Goal: Task Accomplishment & Management: Complete application form

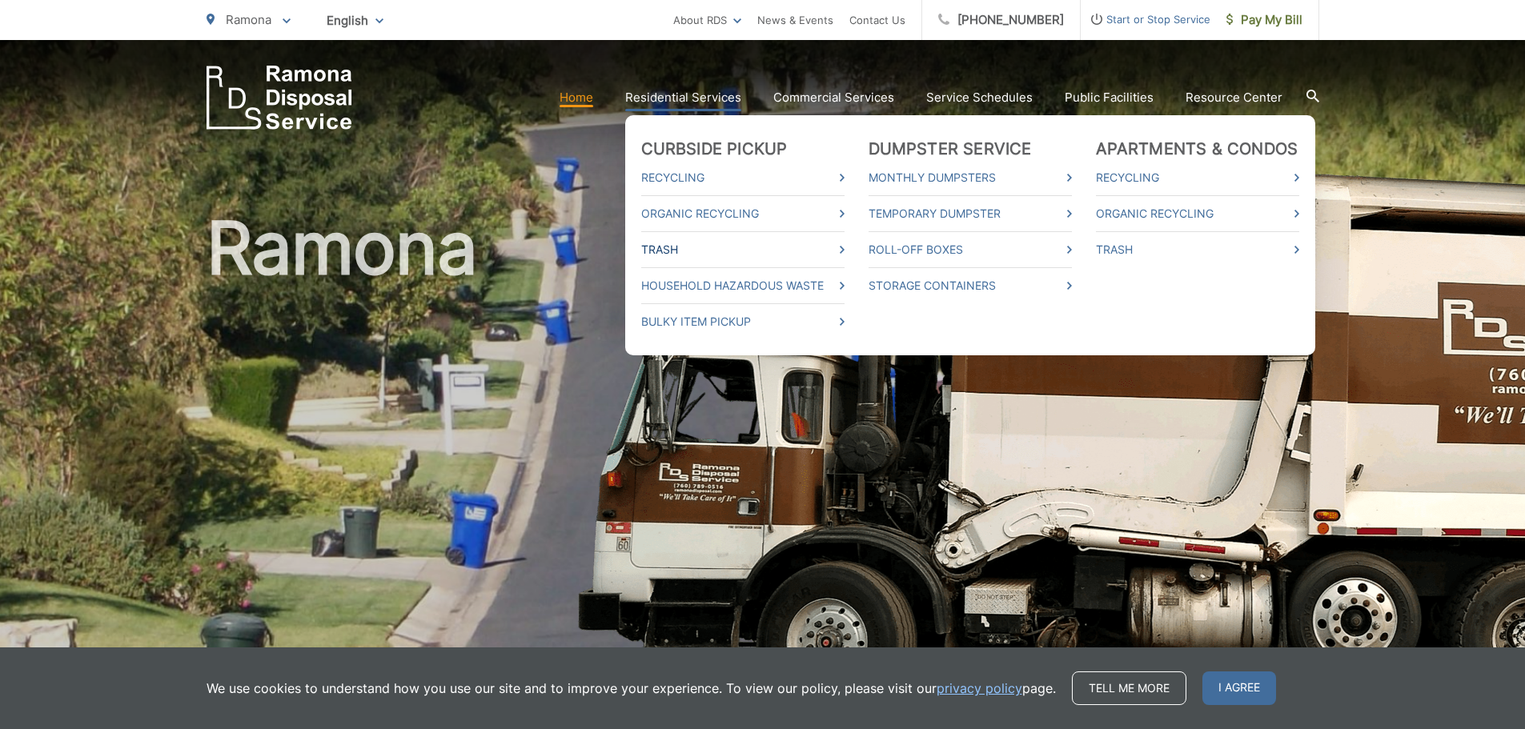
click at [662, 248] on link "Trash" at bounding box center [742, 249] width 203 height 19
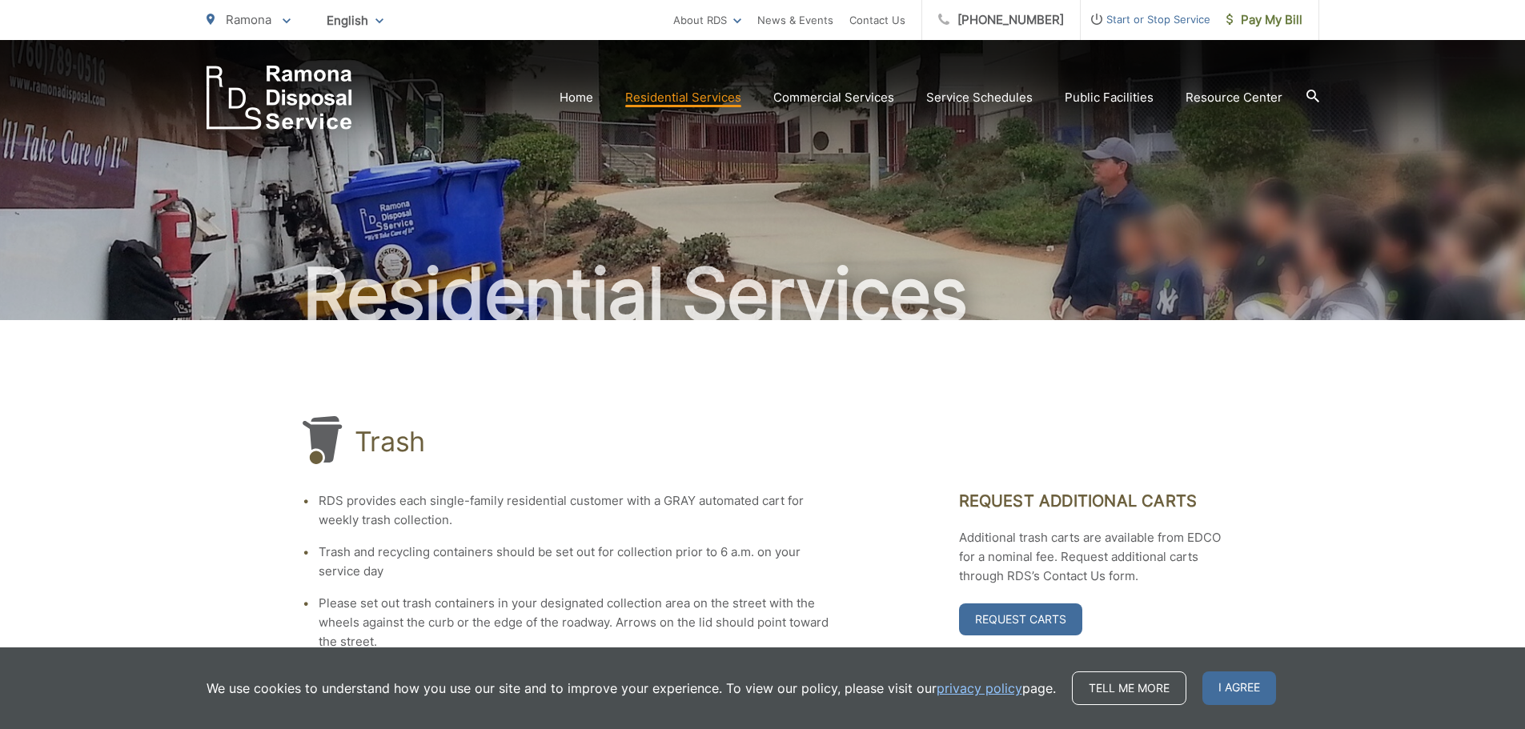
click at [988, 295] on h2 "Residential Services" at bounding box center [763, 295] width 1113 height 80
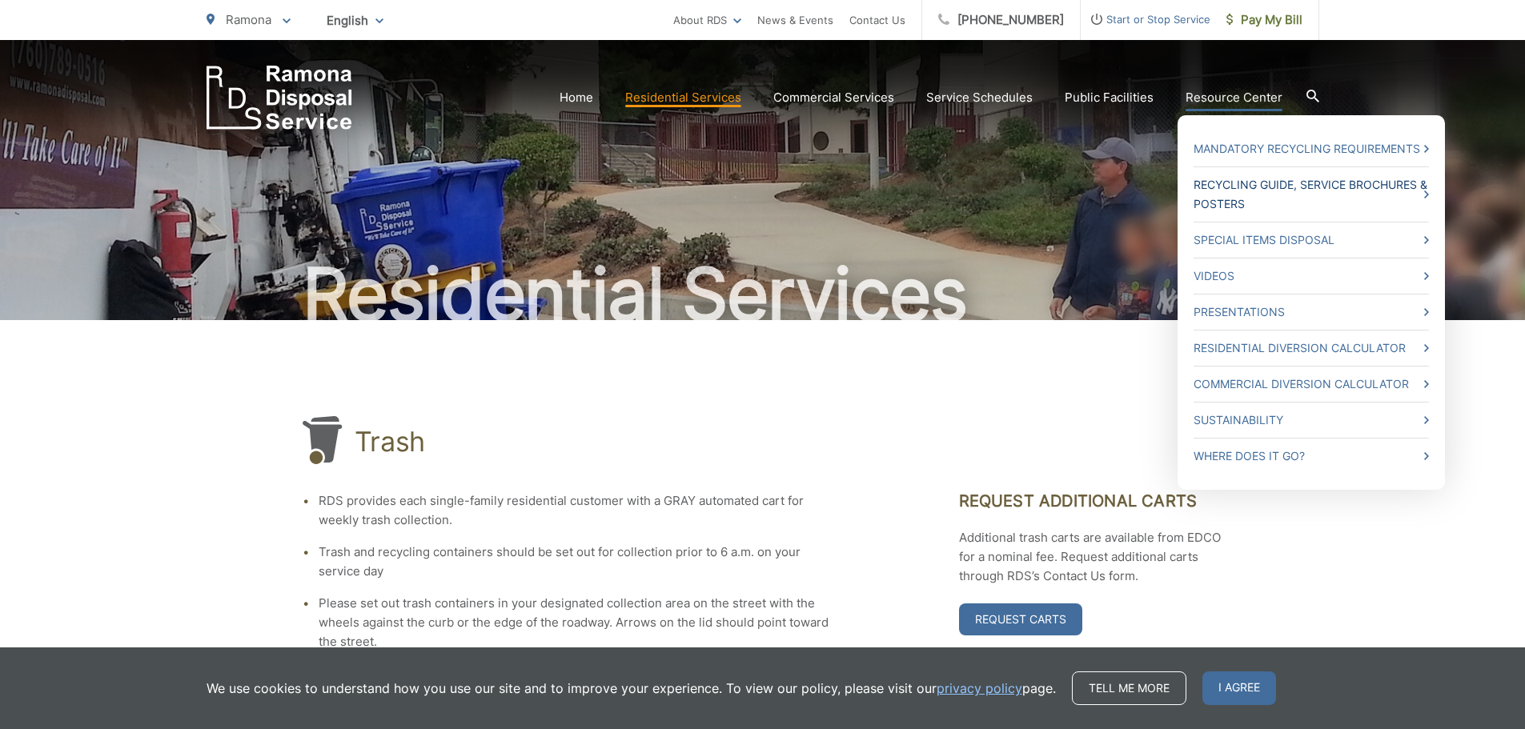
click at [1224, 187] on link "Recycling Guide, Service Brochures & Posters" at bounding box center [1311, 194] width 235 height 38
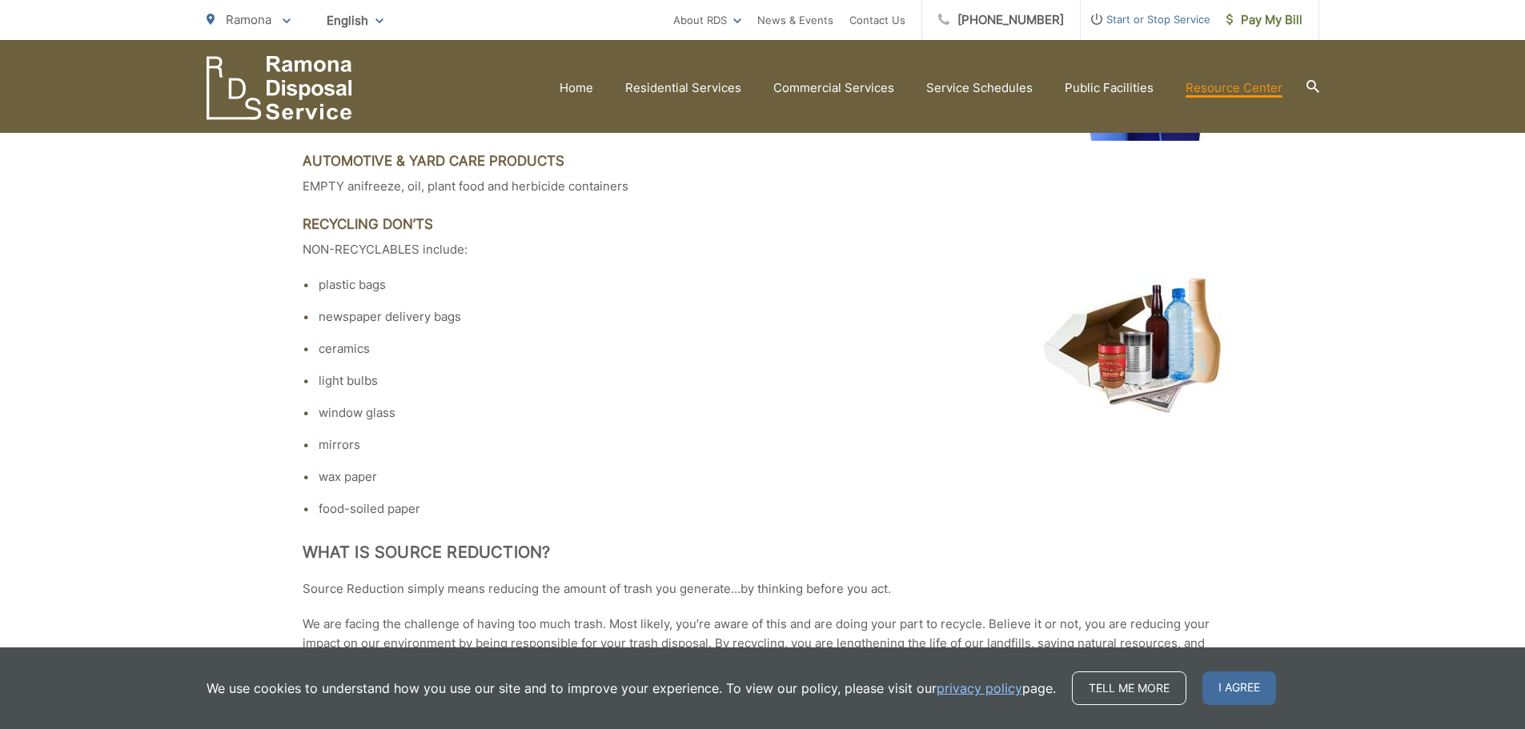
scroll to position [2179, 0]
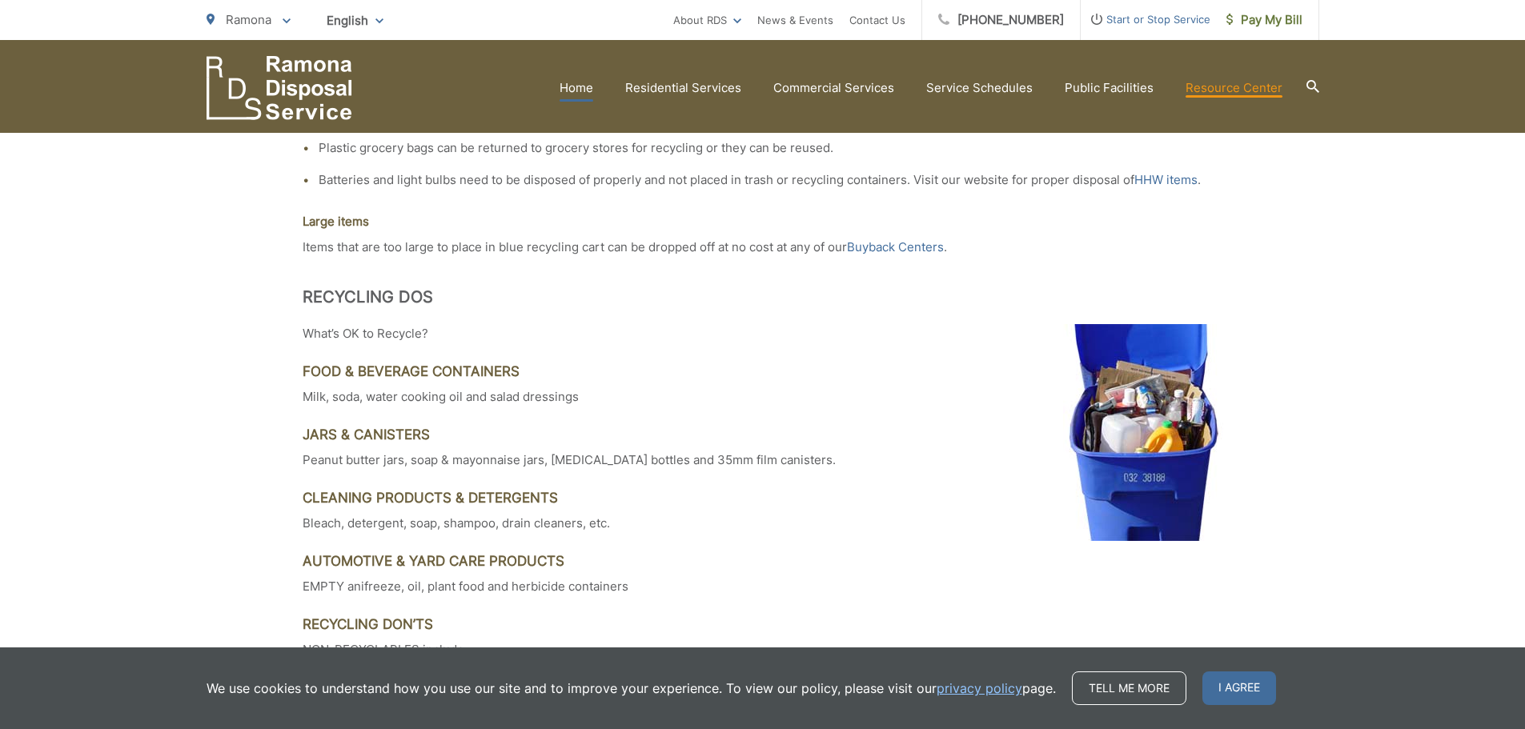
click at [580, 85] on link "Home" at bounding box center [577, 87] width 34 height 19
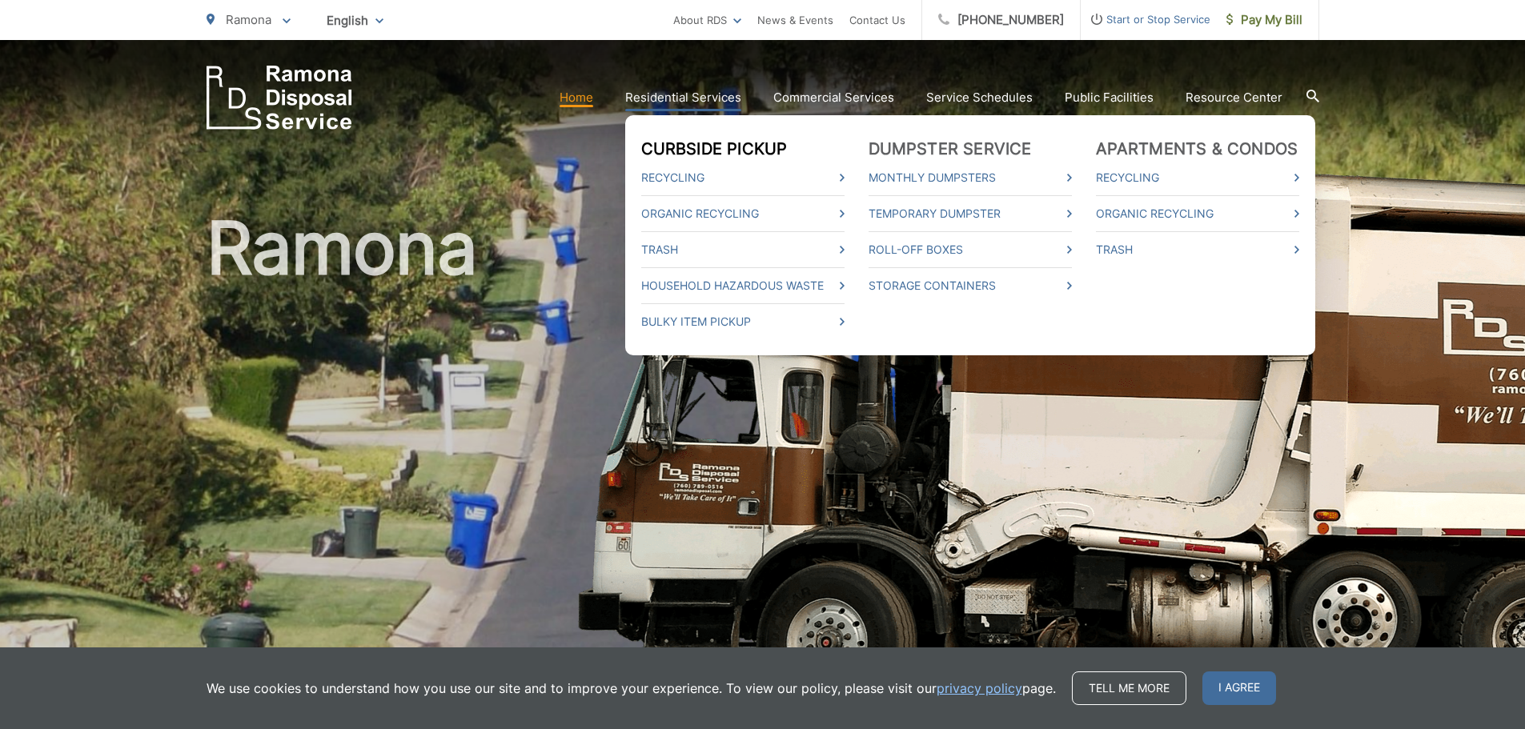
click at [673, 142] on link "Curbside Pickup" at bounding box center [714, 148] width 147 height 19
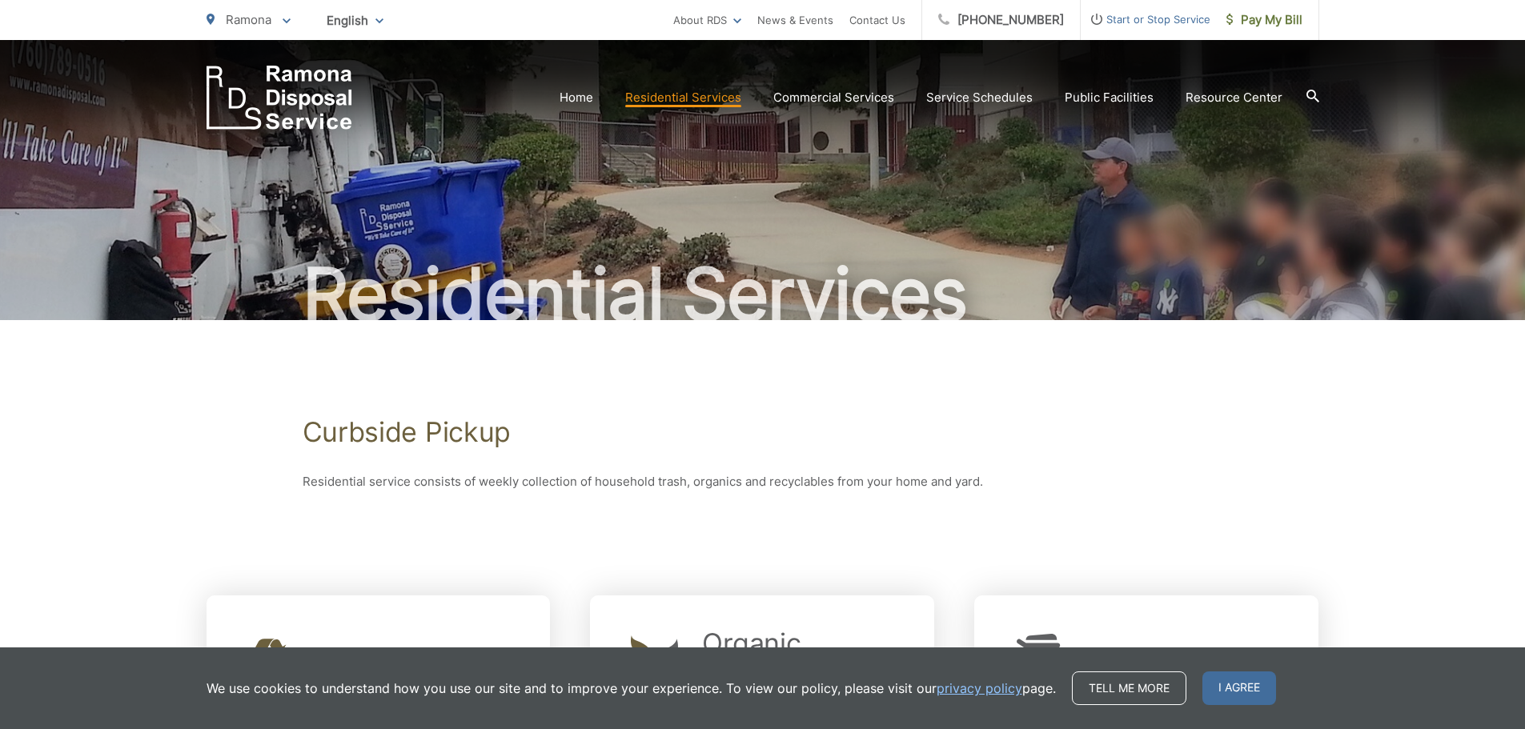
click at [1115, 18] on span "Start or Stop Service" at bounding box center [1146, 19] width 130 height 19
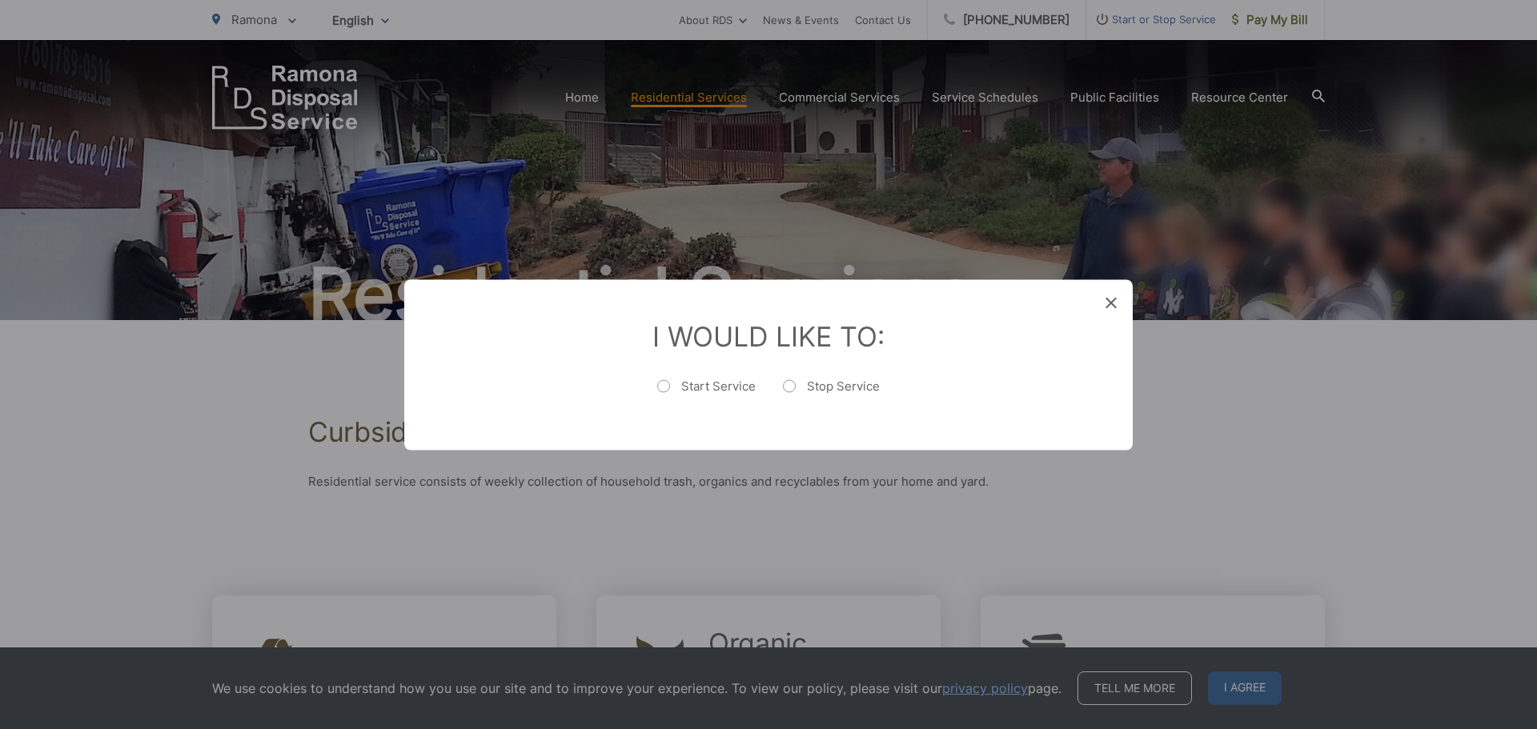
click at [664, 389] on label "Start Service" at bounding box center [706, 394] width 98 height 32
radio input "true"
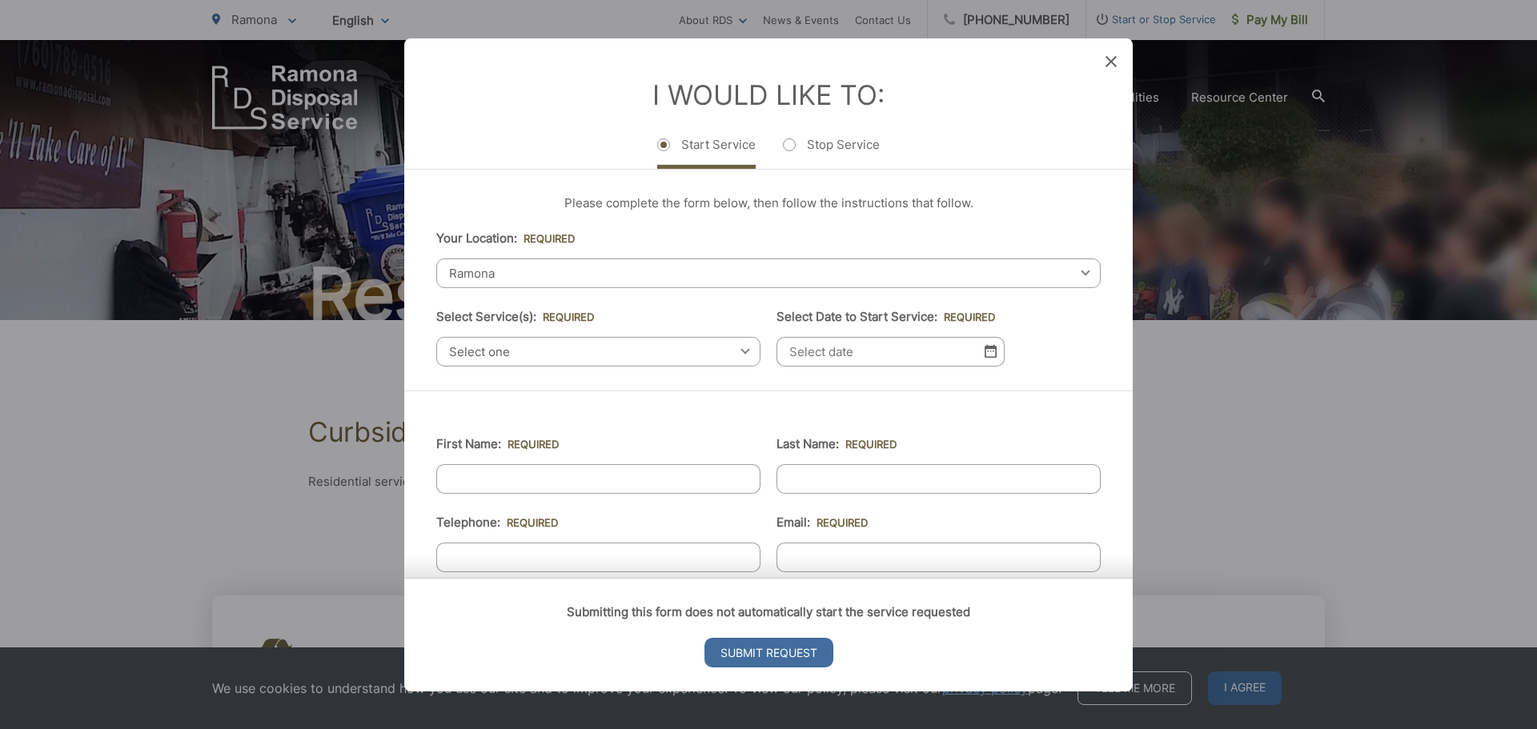
click at [528, 355] on span "Select one" at bounding box center [598, 351] width 324 height 30
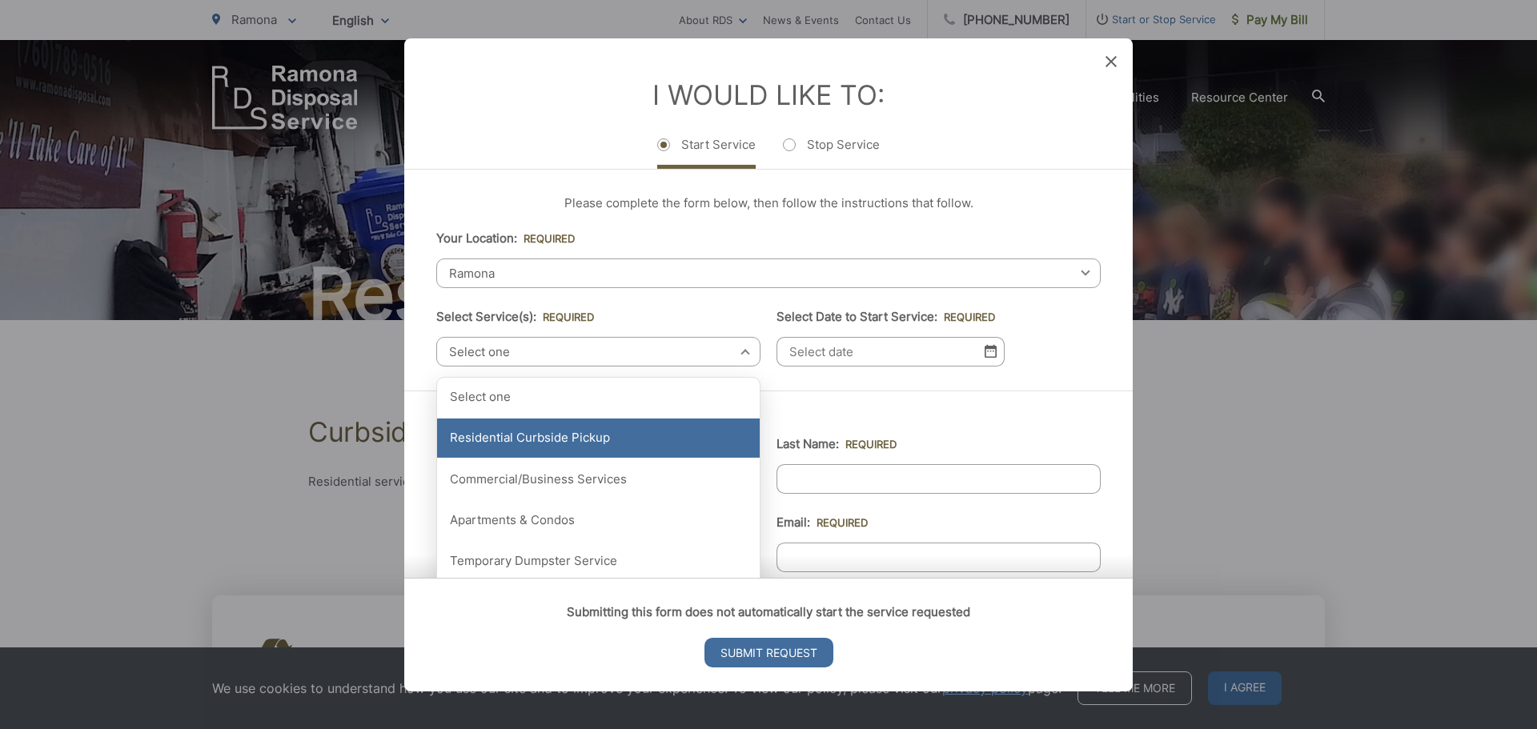
click at [536, 440] on div "Residential Curbside Pickup" at bounding box center [598, 439] width 323 height 40
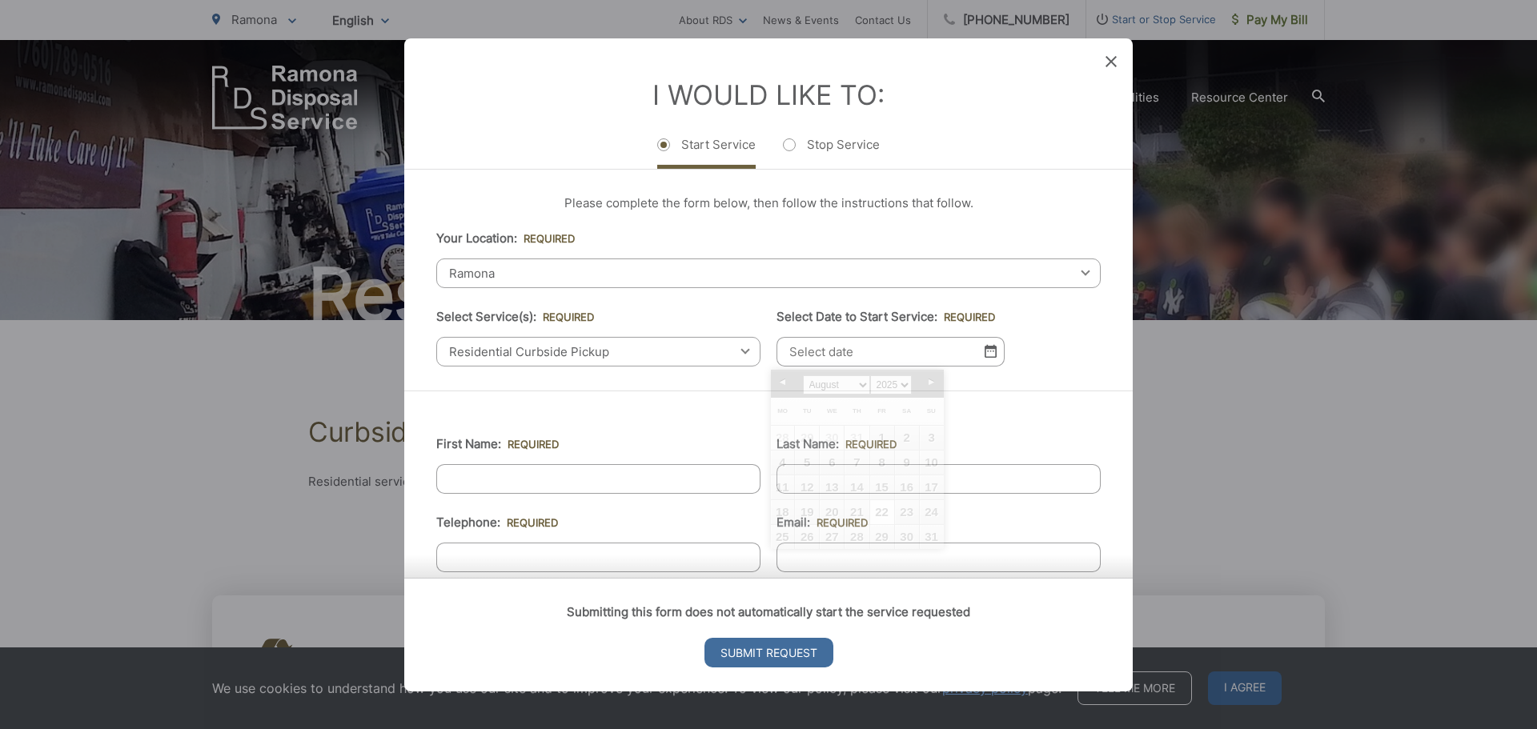
click at [837, 351] on input "Select Date to Start Service: *" at bounding box center [891, 351] width 228 height 30
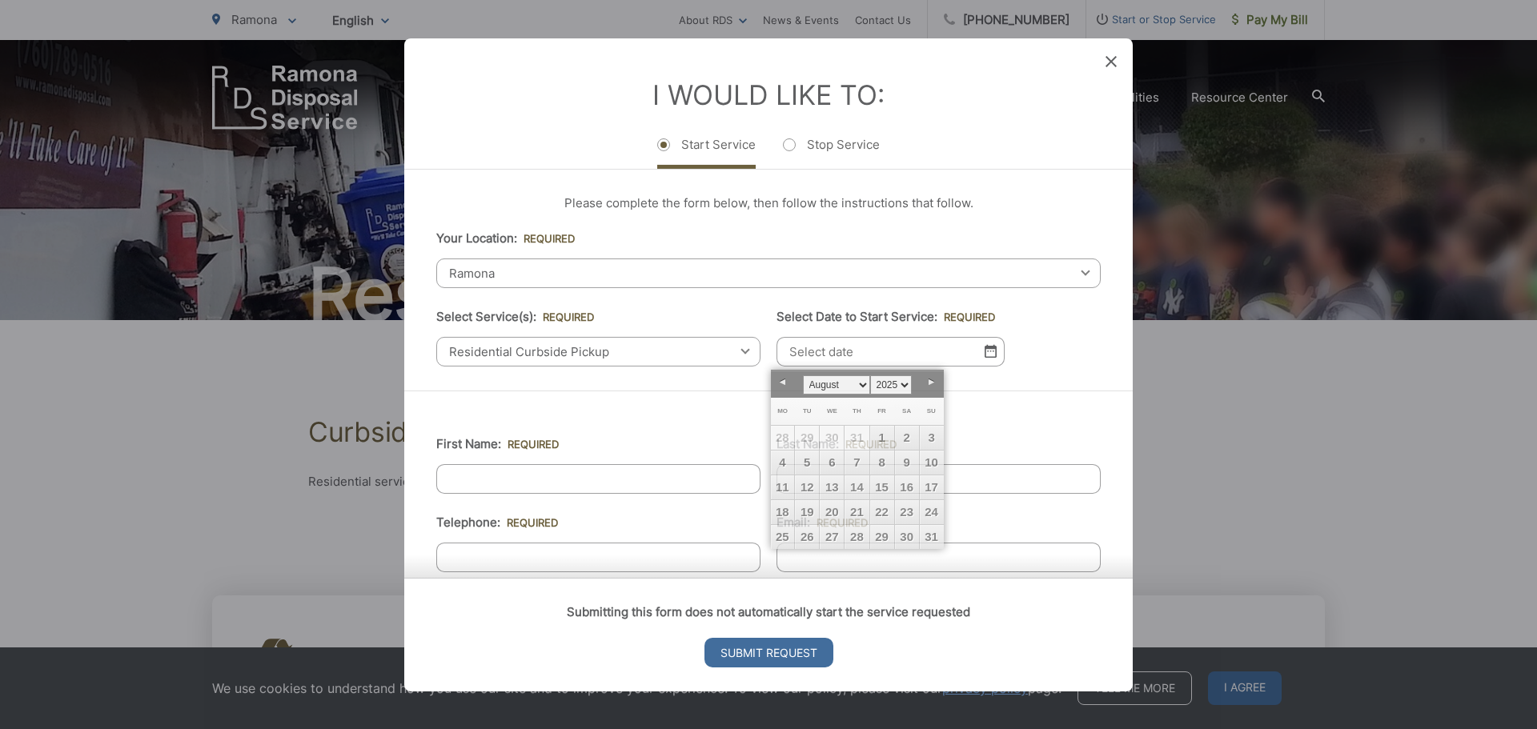
click at [488, 488] on input "First Name: *" at bounding box center [598, 479] width 324 height 30
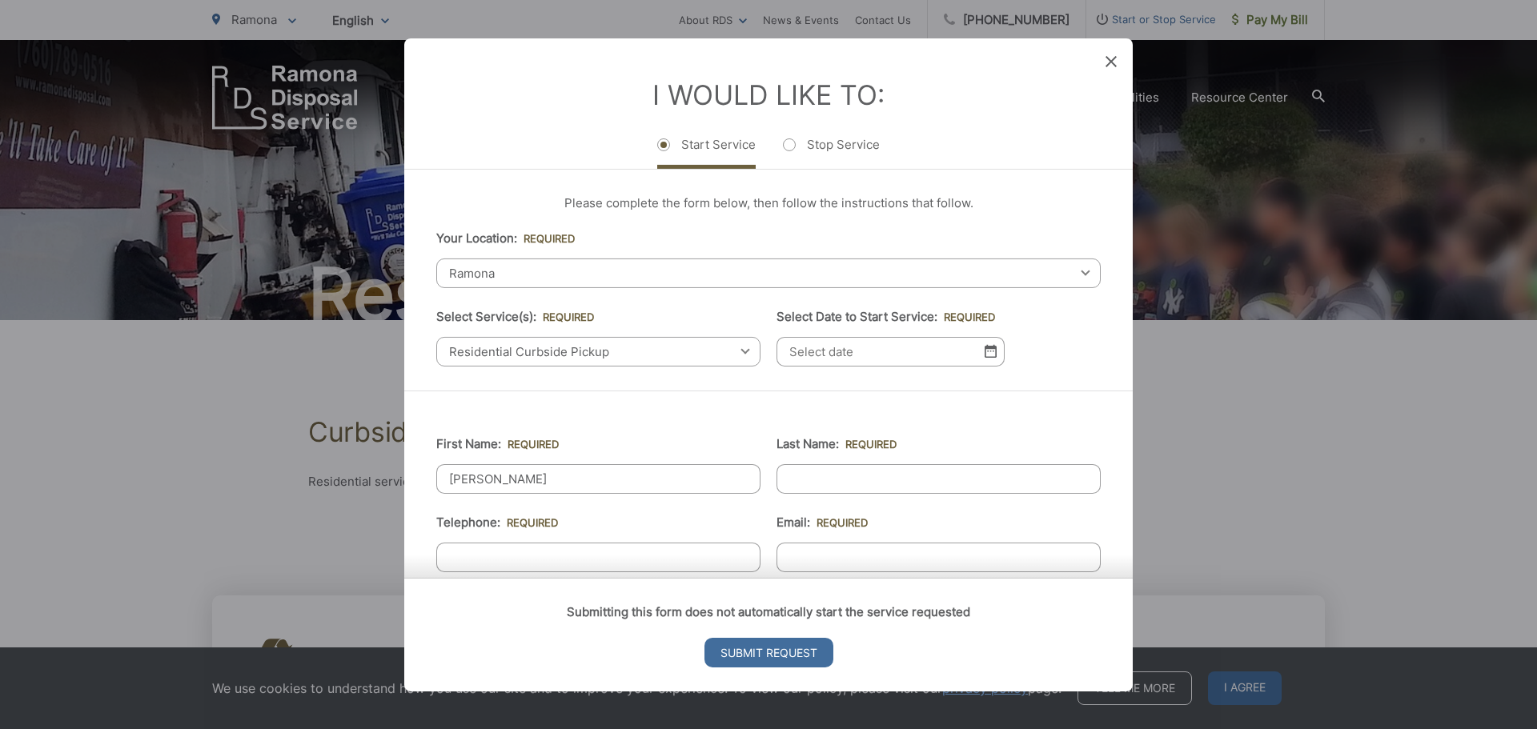
type input "Susan"
type input "Leggitt"
click at [460, 547] on input "(___) ___-____" at bounding box center [598, 557] width 324 height 30
type input "(619) 244-0941"
click at [855, 578] on div "Submitting this form does not automatically start the service requested Submit …" at bounding box center [768, 635] width 729 height 114
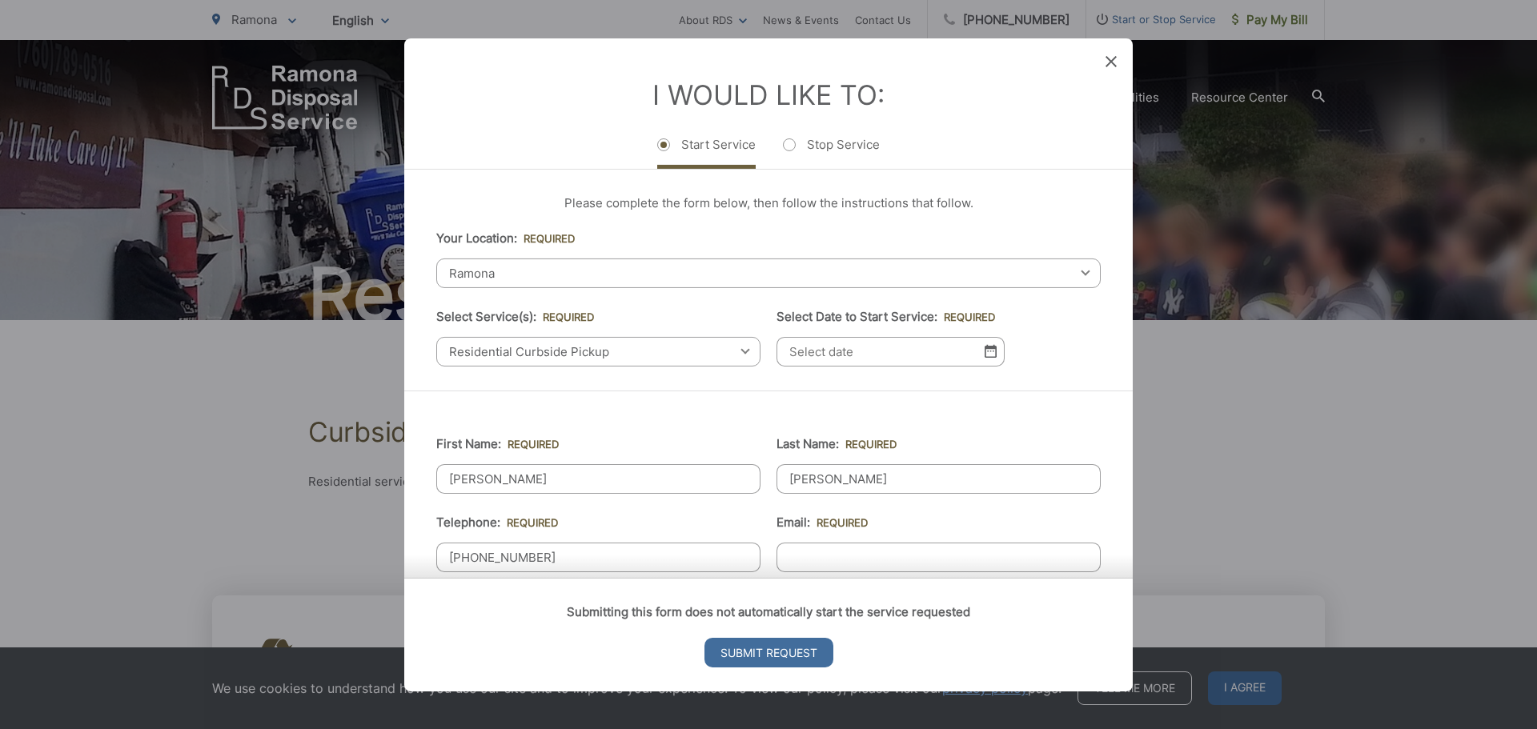
click at [841, 578] on div "Submitting this form does not automatically start the service requested Submit …" at bounding box center [768, 635] width 729 height 114
click at [810, 578] on div "Submitting this form does not automatically start the service requested Submit …" at bounding box center [768, 635] width 729 height 114
click at [852, 552] on input "Email: *" at bounding box center [939, 557] width 324 height 30
type input "smleggitt38@gmail.com"
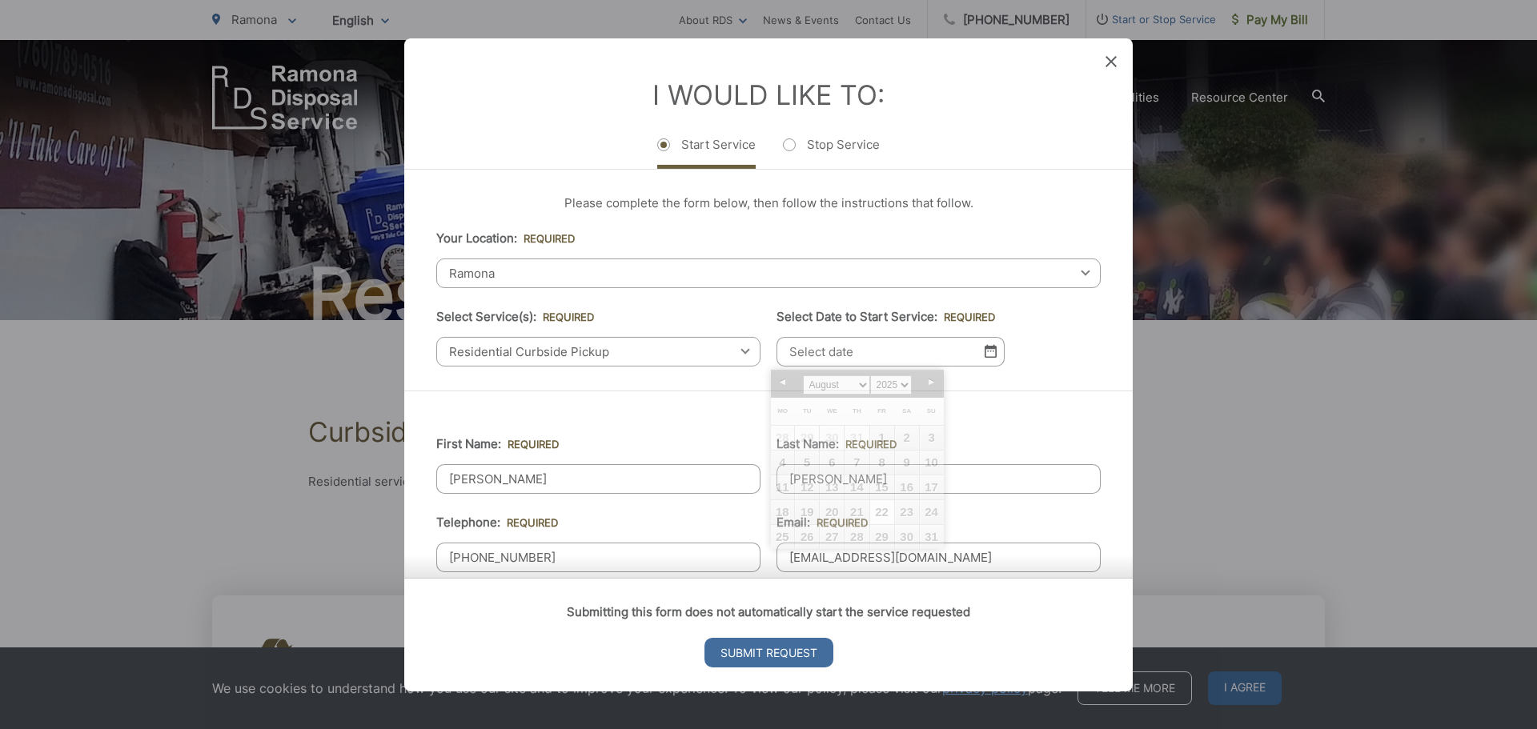
click at [934, 352] on input "Select Date to Start Service: *" at bounding box center [891, 351] width 228 height 30
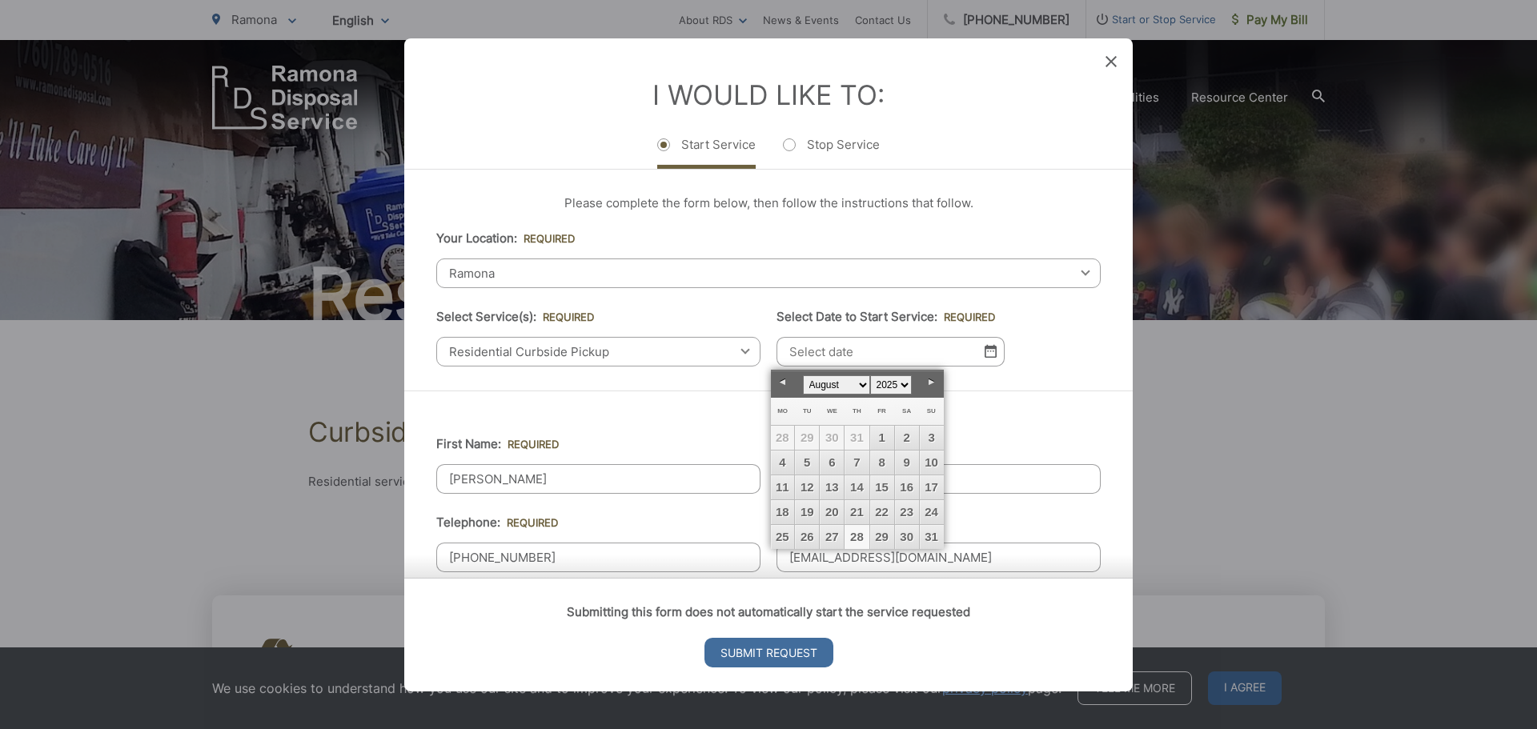
click at [854, 537] on link "28" at bounding box center [857, 537] width 24 height 24
type input "08/28/2025"
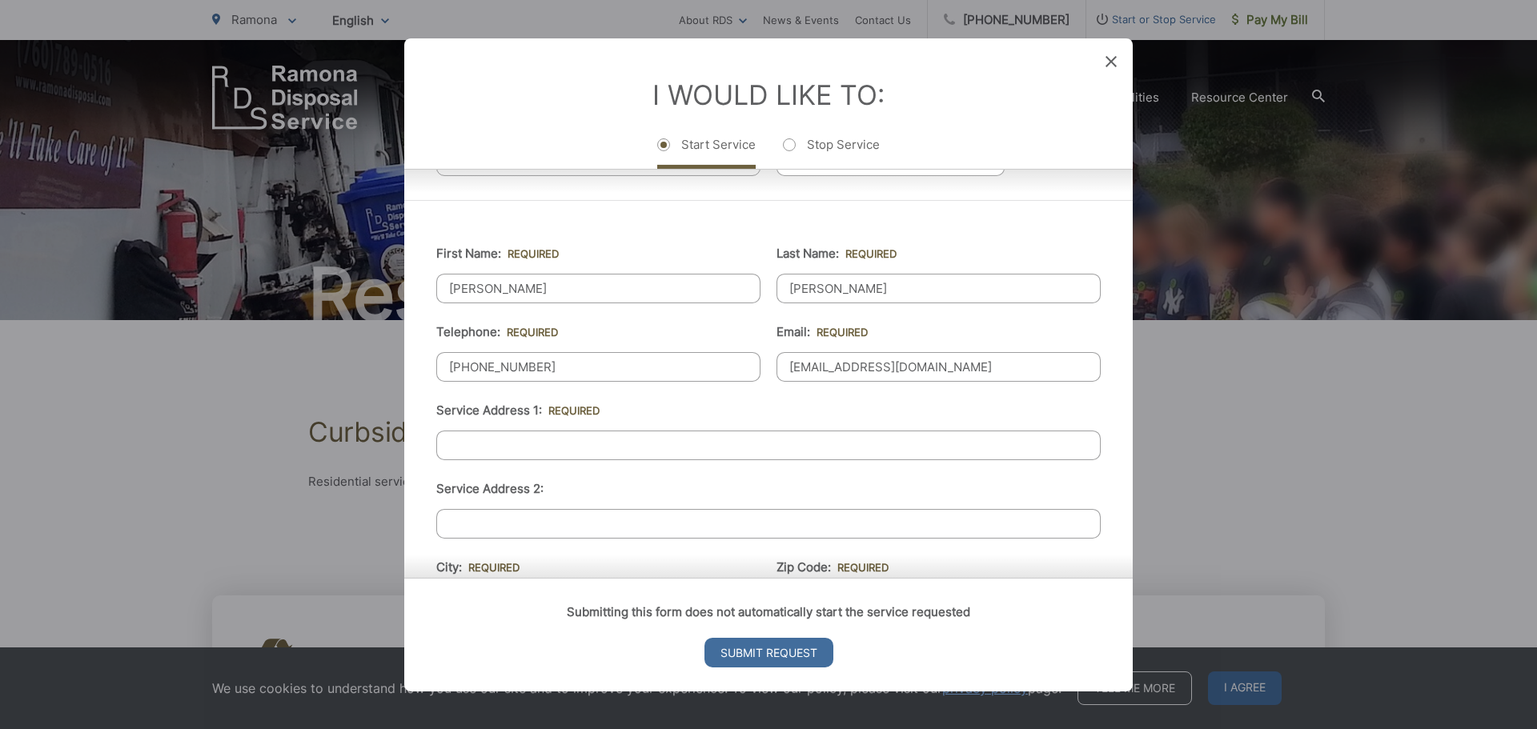
scroll to position [240, 0]
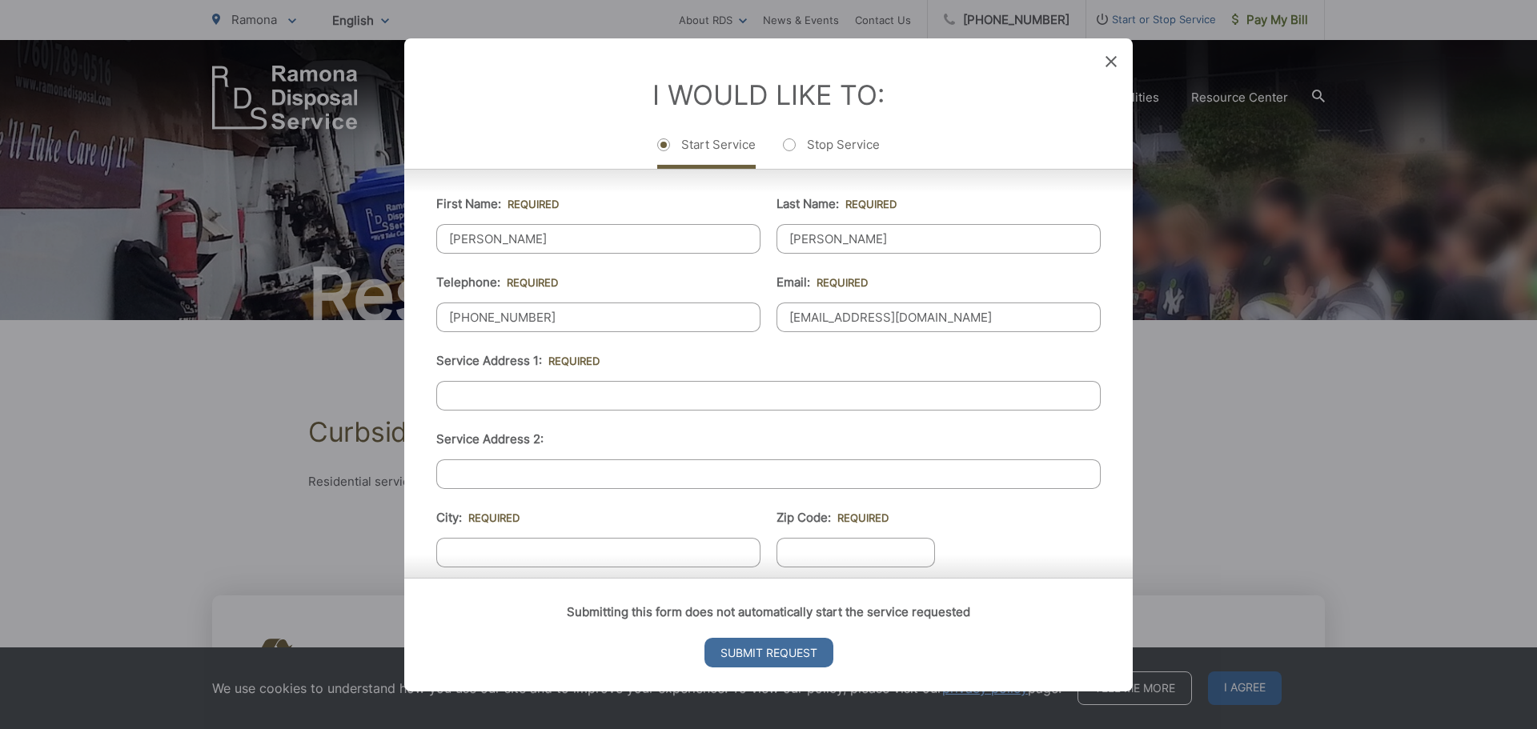
click at [500, 402] on input "Service Address 1: *" at bounding box center [768, 395] width 665 height 30
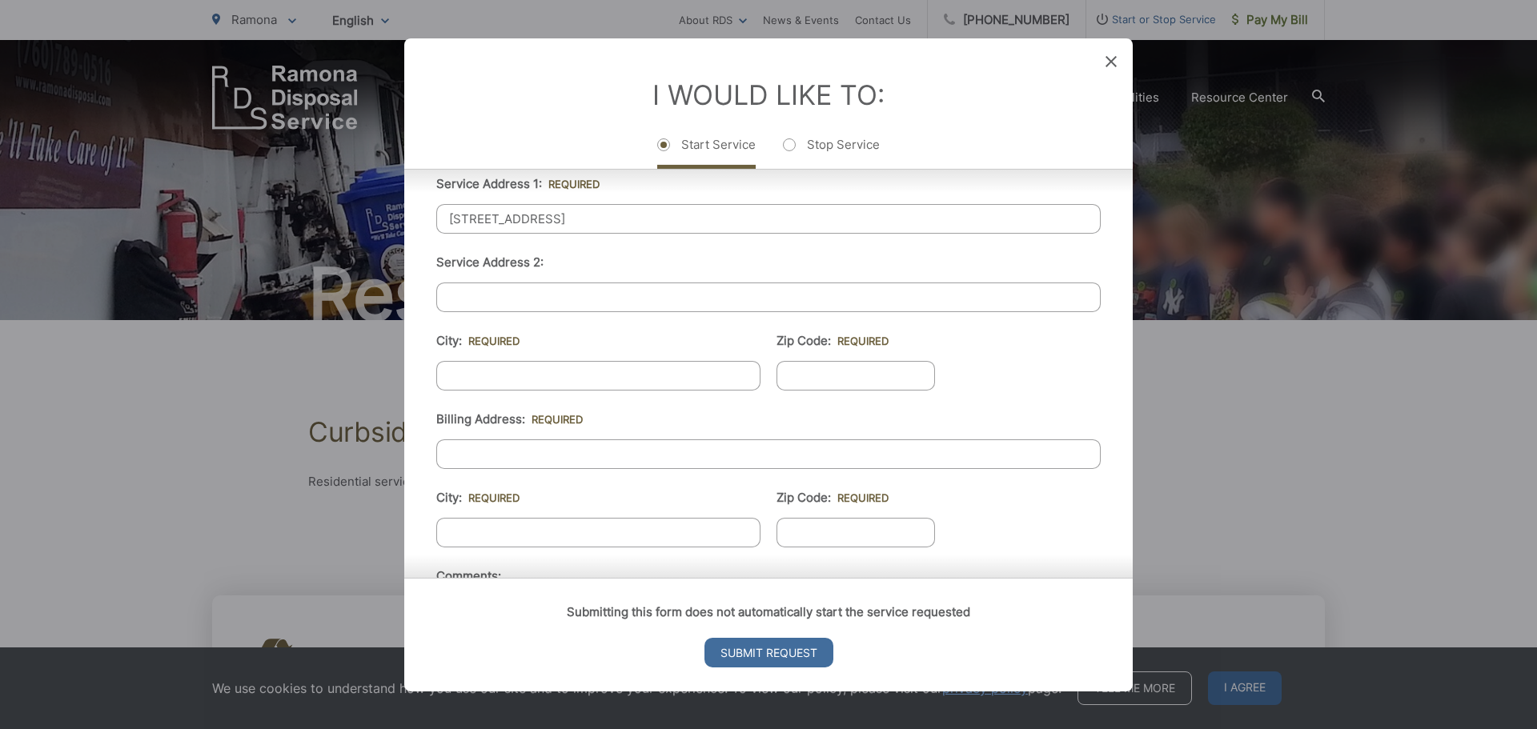
scroll to position [480, 0]
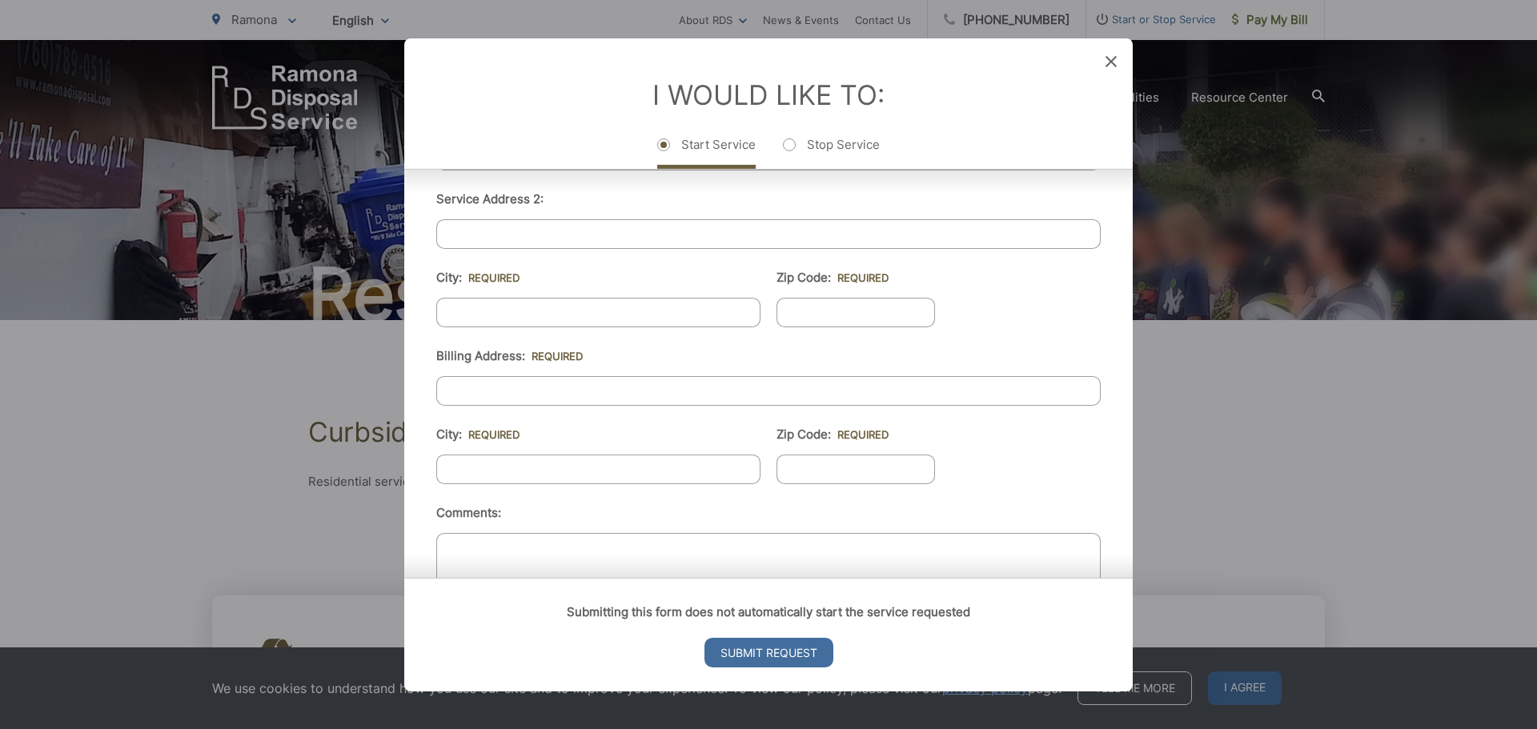
type input "24146 Majella Dr."
click at [495, 312] on input "City: *" at bounding box center [598, 312] width 324 height 30
type input "r"
type input "Ramona"
click at [869, 312] on input "Zip Code: *" at bounding box center [856, 312] width 159 height 30
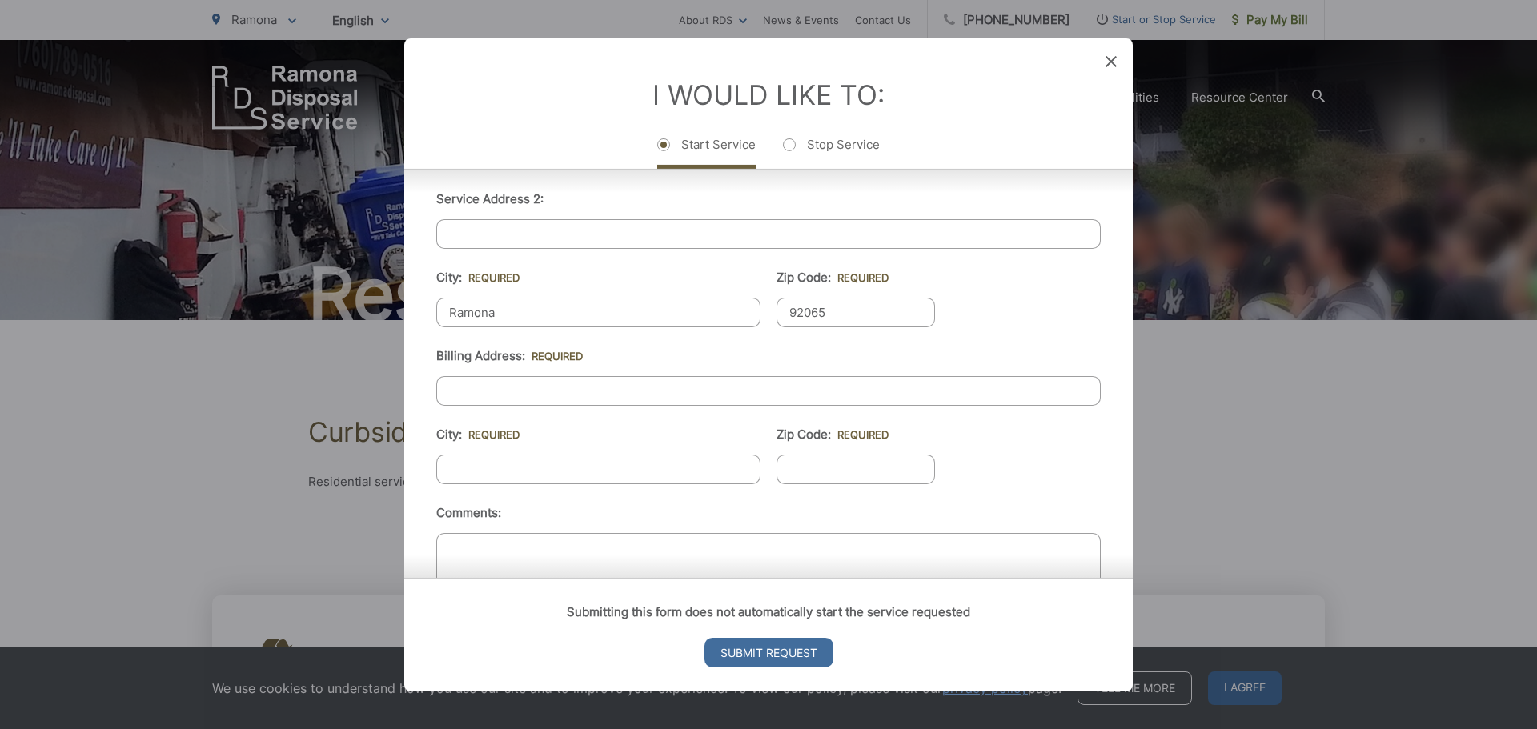
type input "92065"
click at [516, 391] on input "Billing Address: *" at bounding box center [768, 391] width 665 height 30
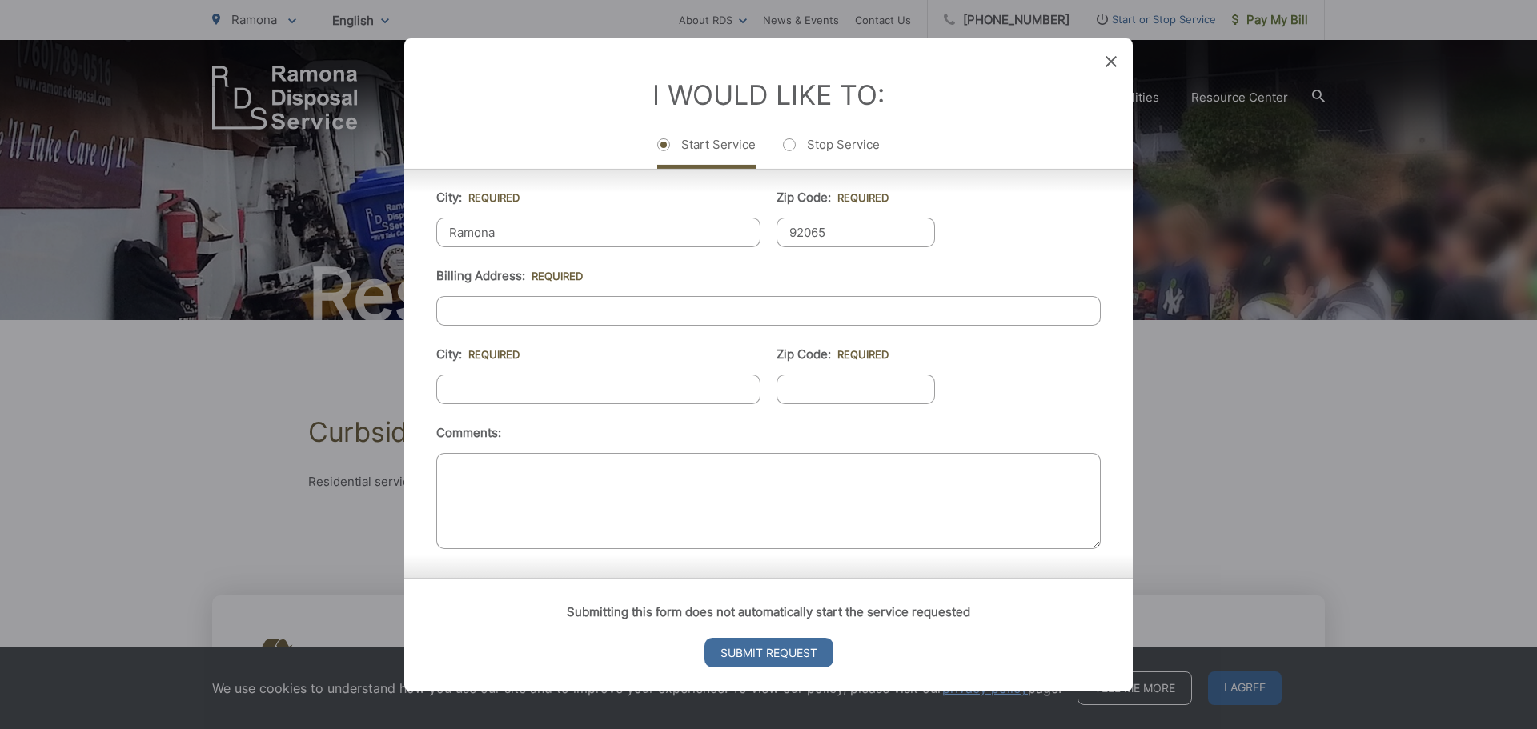
click at [467, 305] on input "Billing Address: *" at bounding box center [768, 310] width 665 height 30
type input "24146 Majella Dr."
click at [500, 388] on input "City: *" at bounding box center [598, 389] width 324 height 30
type input "Ramona"
type input "92065"
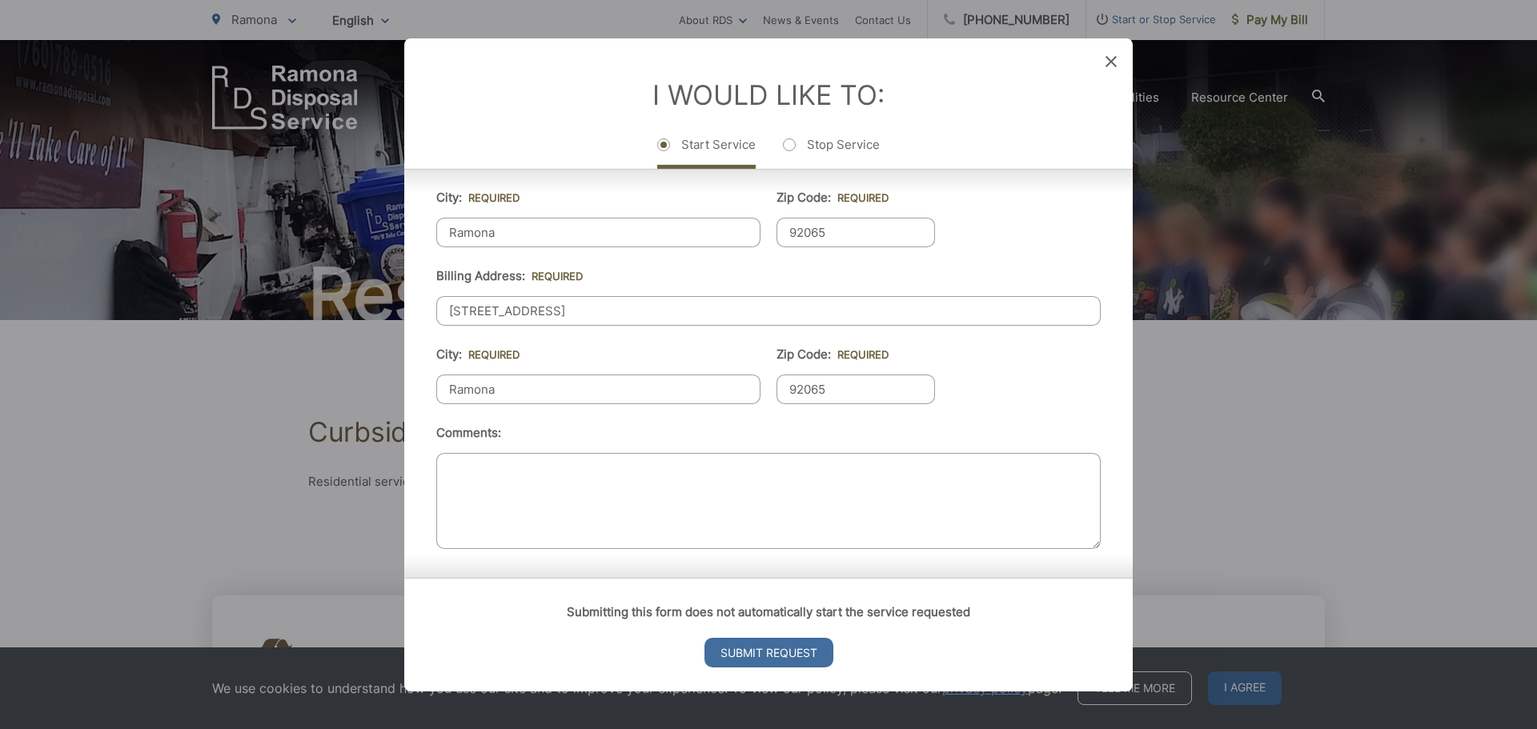
click at [456, 478] on textarea "Comments:" at bounding box center [768, 500] width 665 height 96
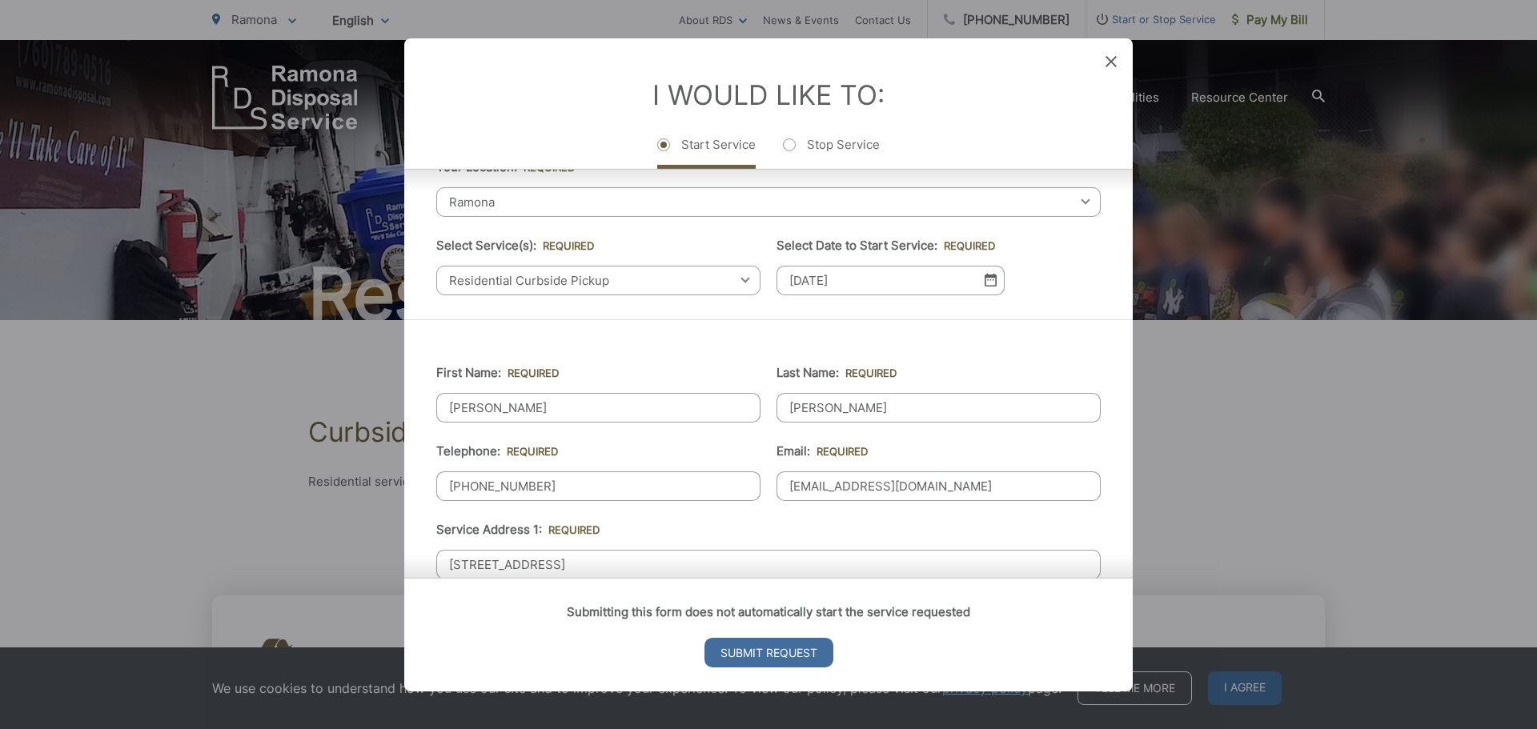
scroll to position [0, 0]
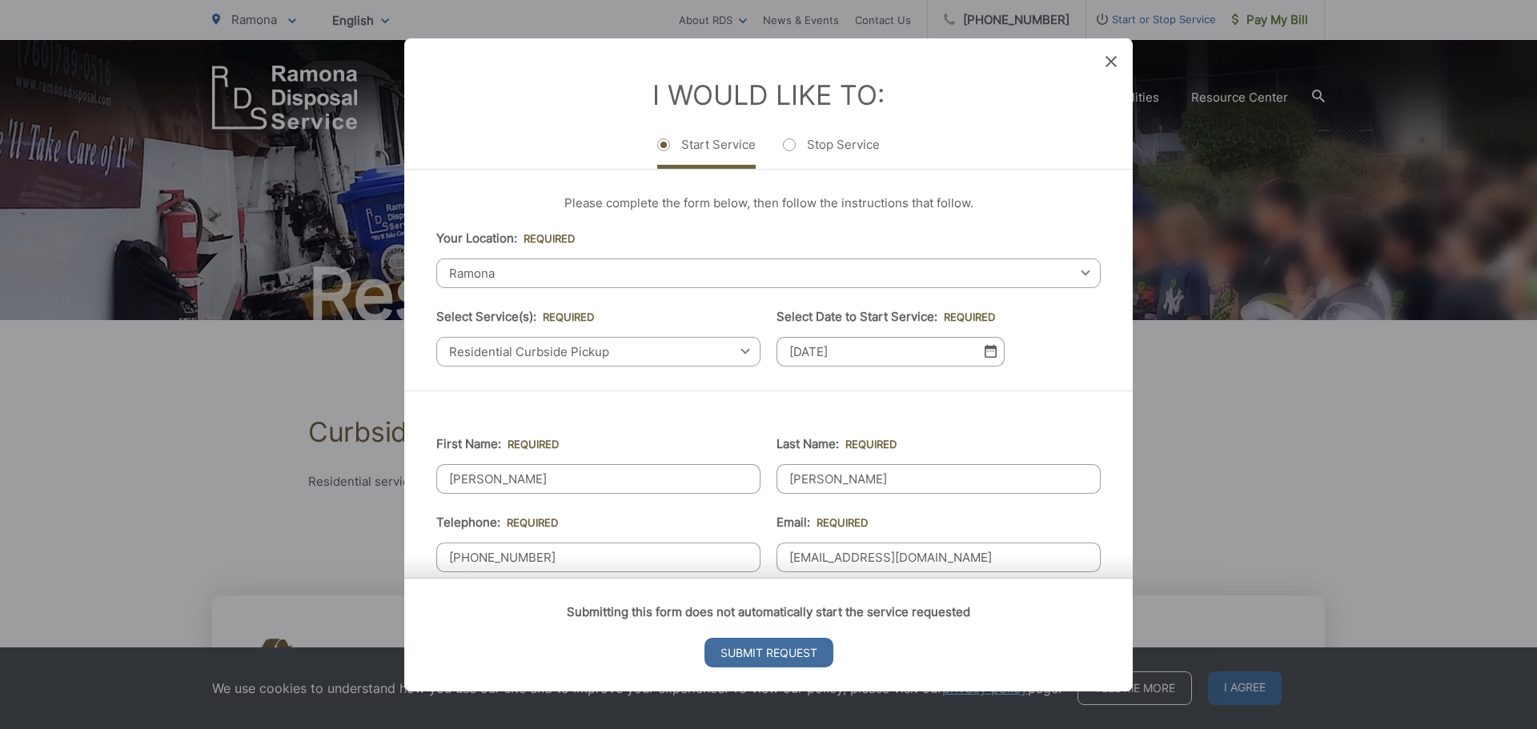
type textarea "We just bought this property and it is set to close escrow on 8/27/2025."
click at [985, 350] on img at bounding box center [991, 351] width 12 height 14
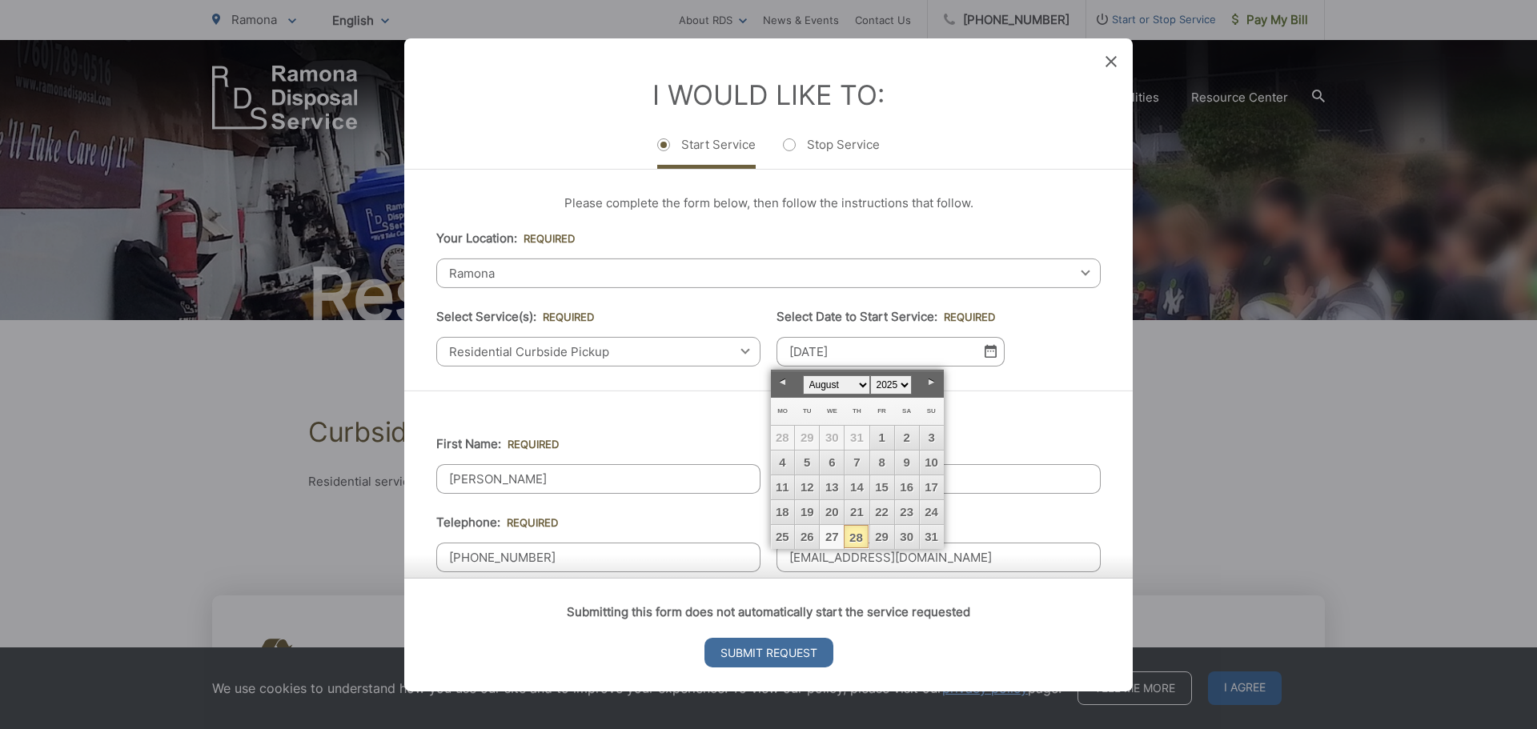
click at [827, 537] on link "27" at bounding box center [832, 537] width 24 height 24
type input "08/27/2025"
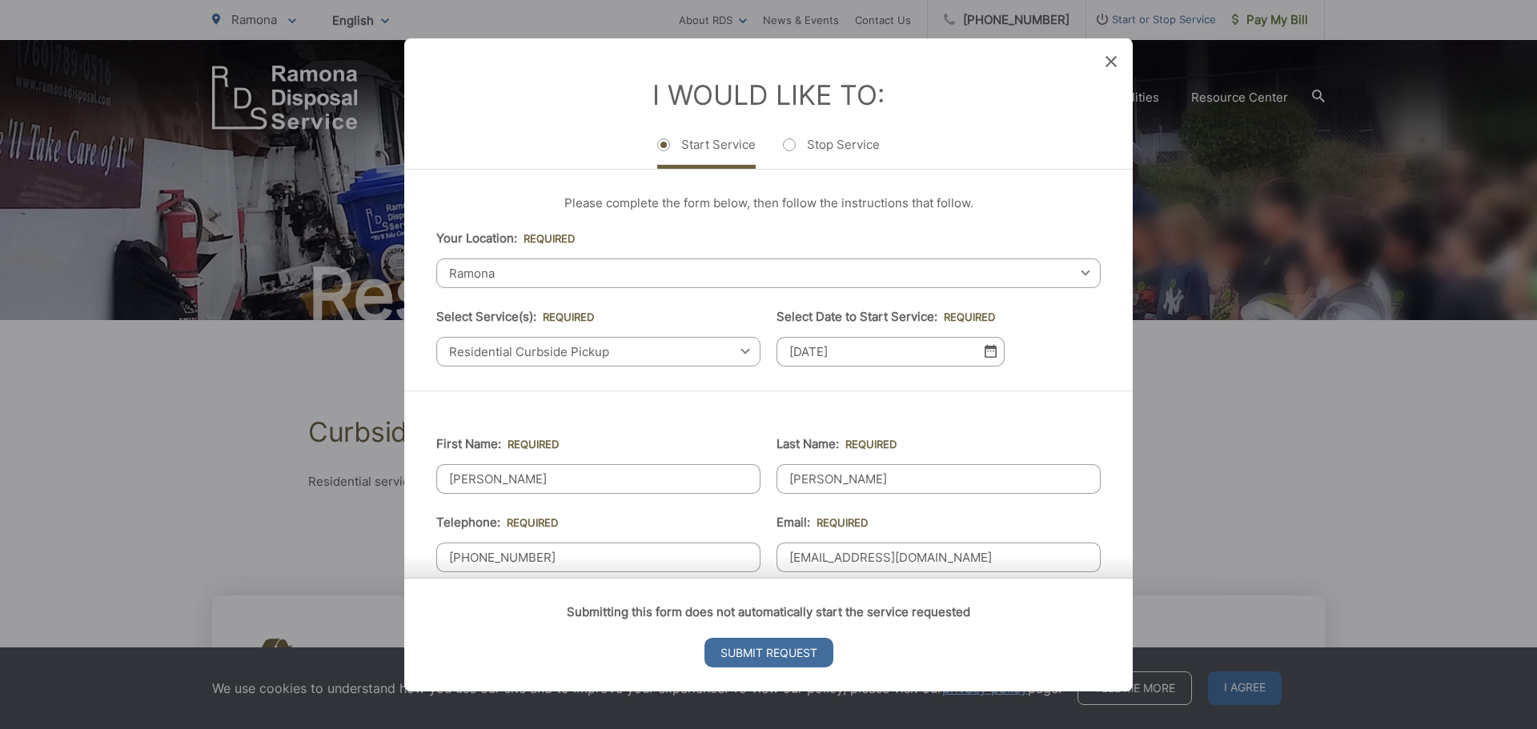
click at [989, 354] on img at bounding box center [991, 351] width 12 height 14
click at [985, 351] on img at bounding box center [991, 351] width 12 height 14
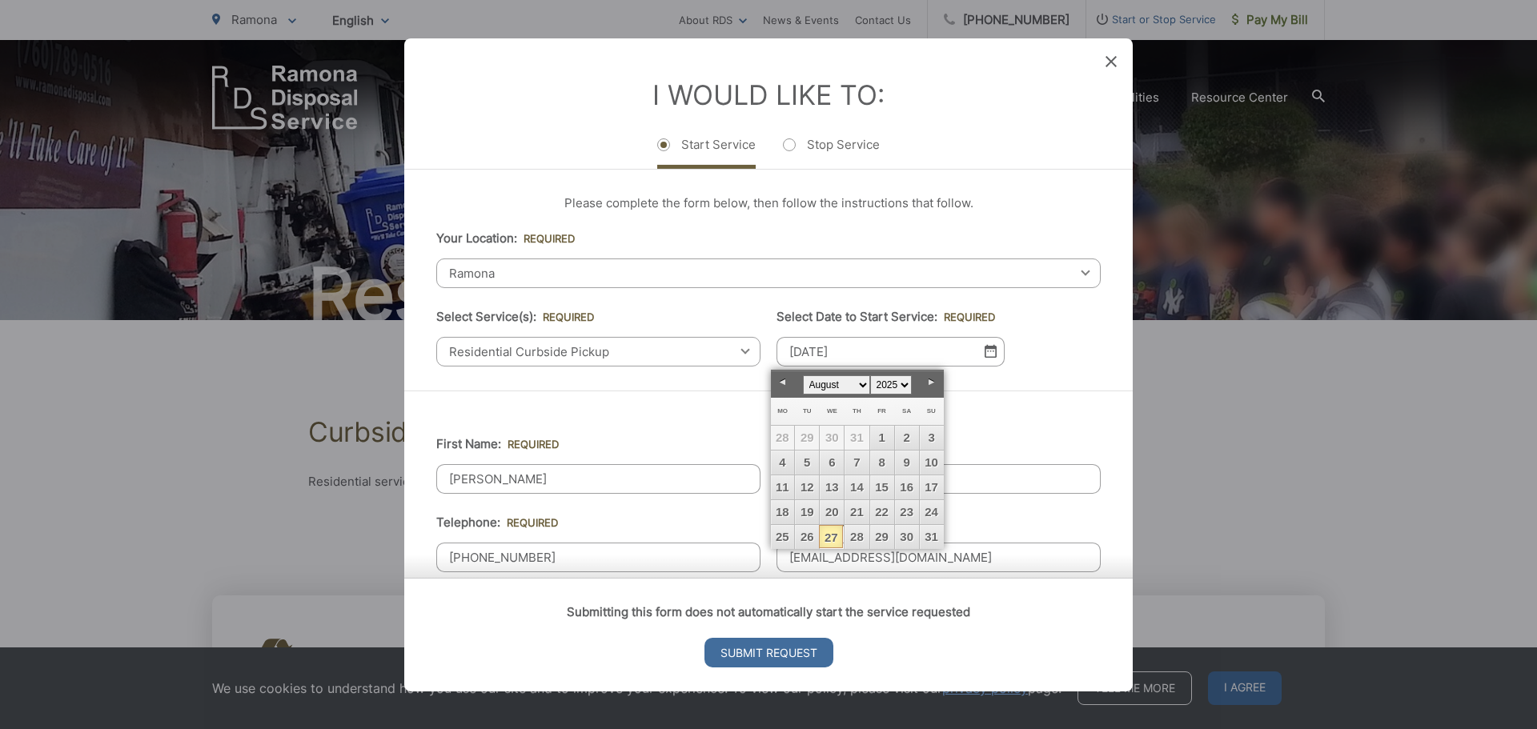
click at [832, 540] on link "27" at bounding box center [831, 536] width 24 height 23
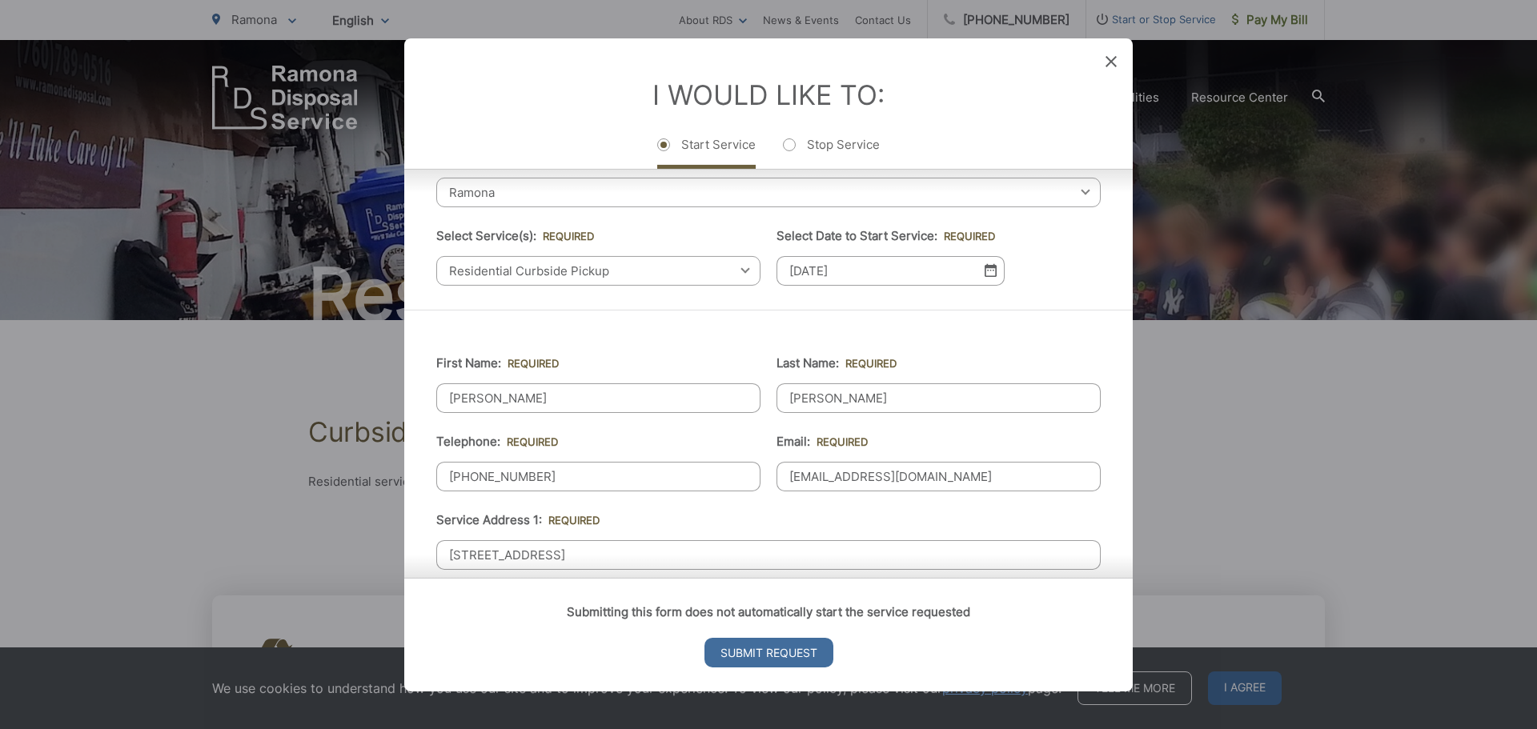
scroll to position [1, 0]
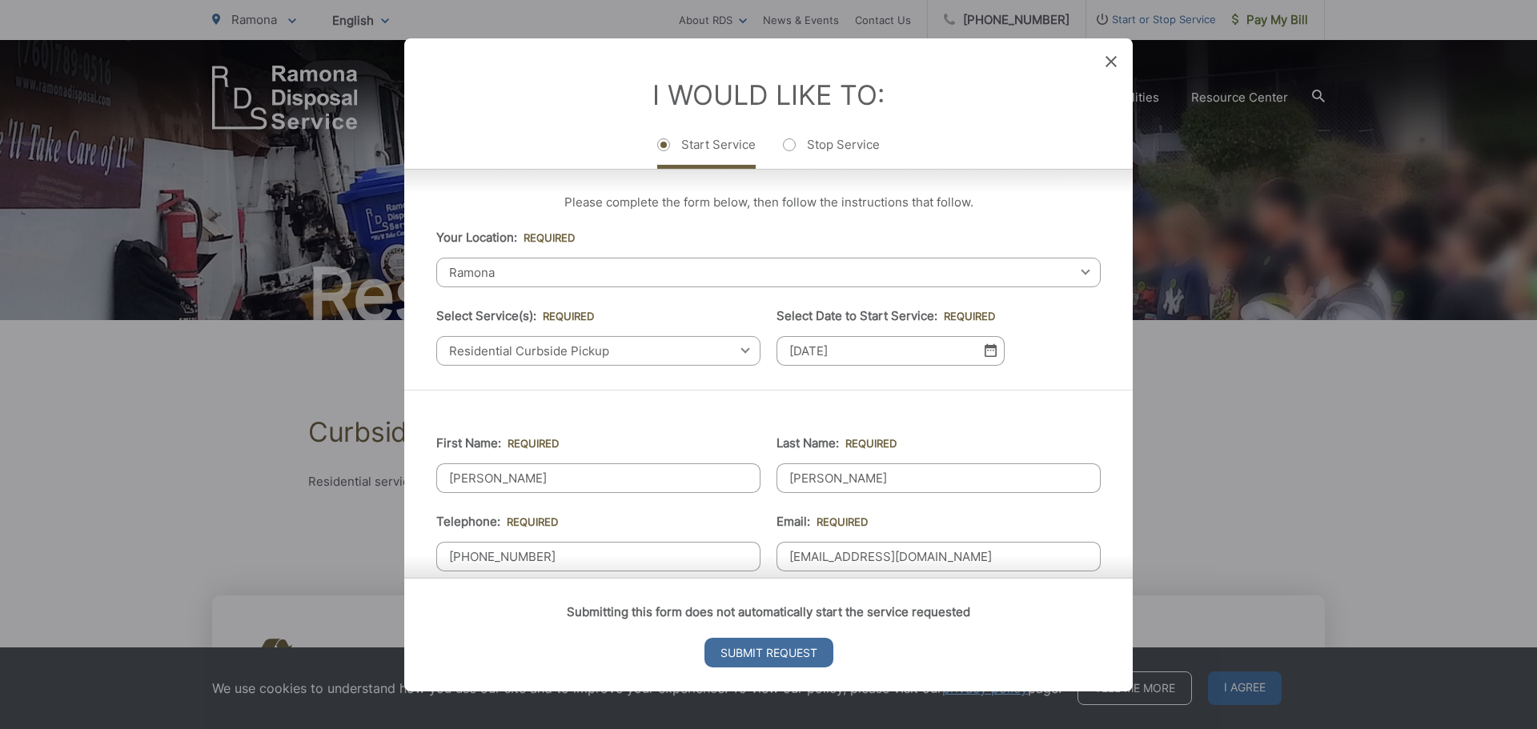
click at [627, 350] on span "Residential Curbside Pickup" at bounding box center [598, 350] width 324 height 30
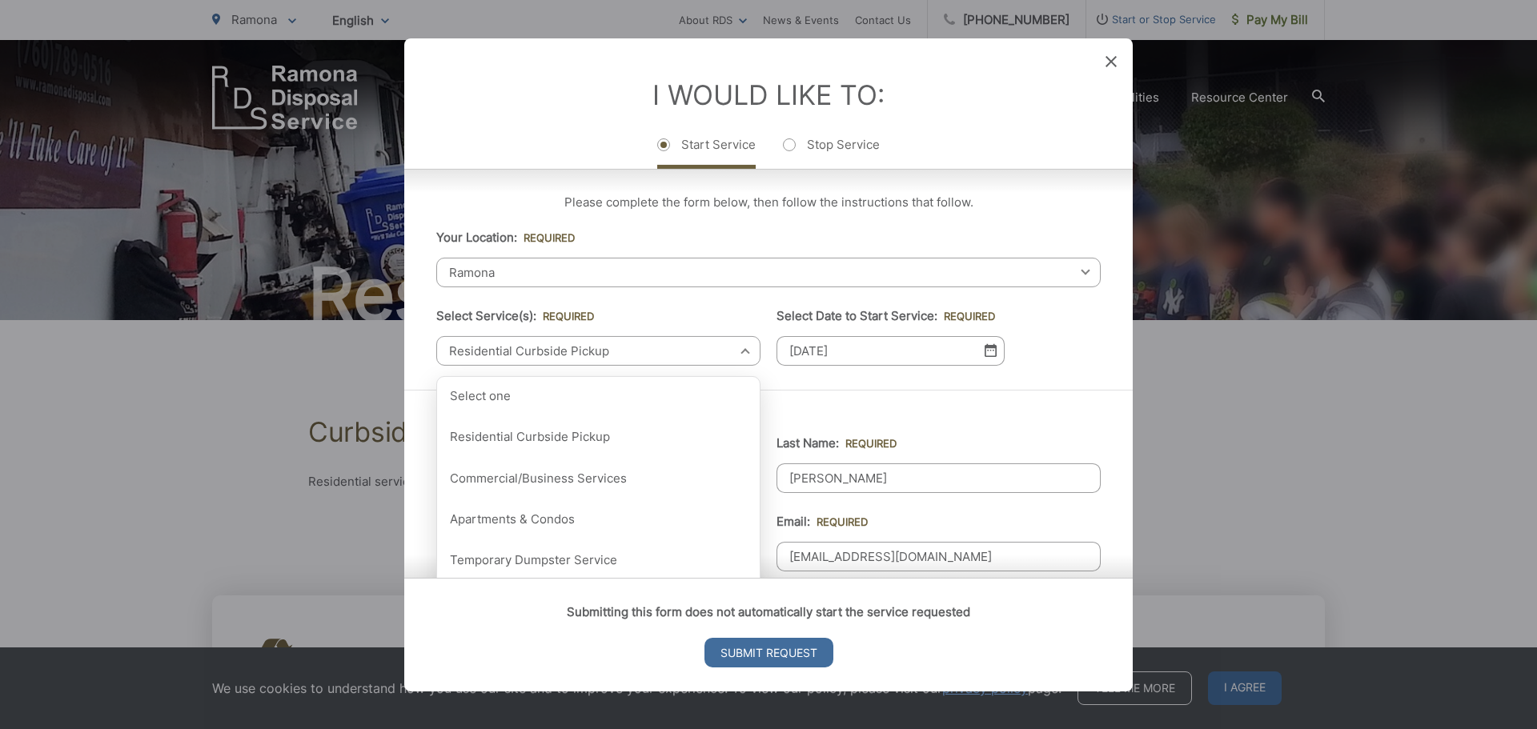
click at [627, 350] on span "Residential Curbside Pickup" at bounding box center [598, 350] width 324 height 30
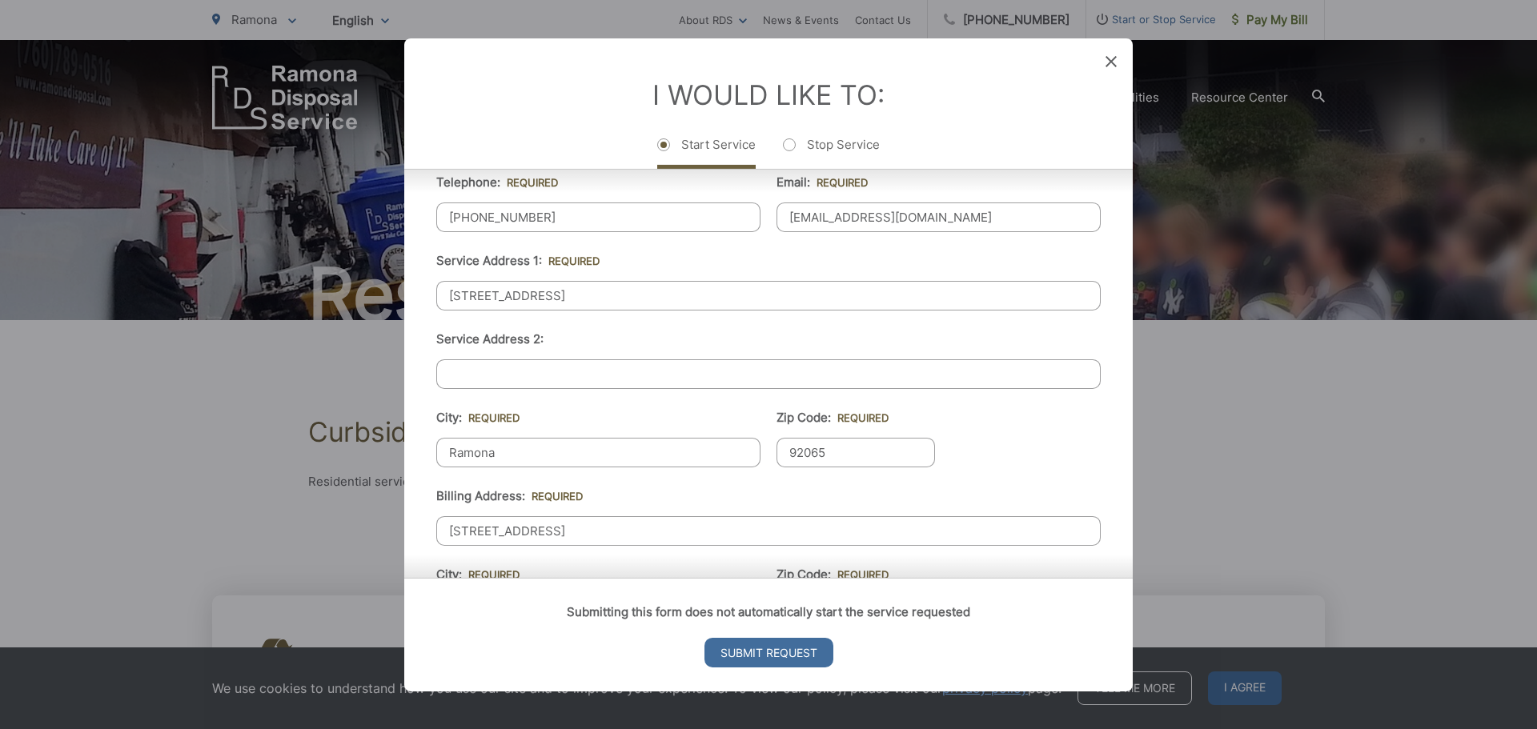
scroll to position [400, 0]
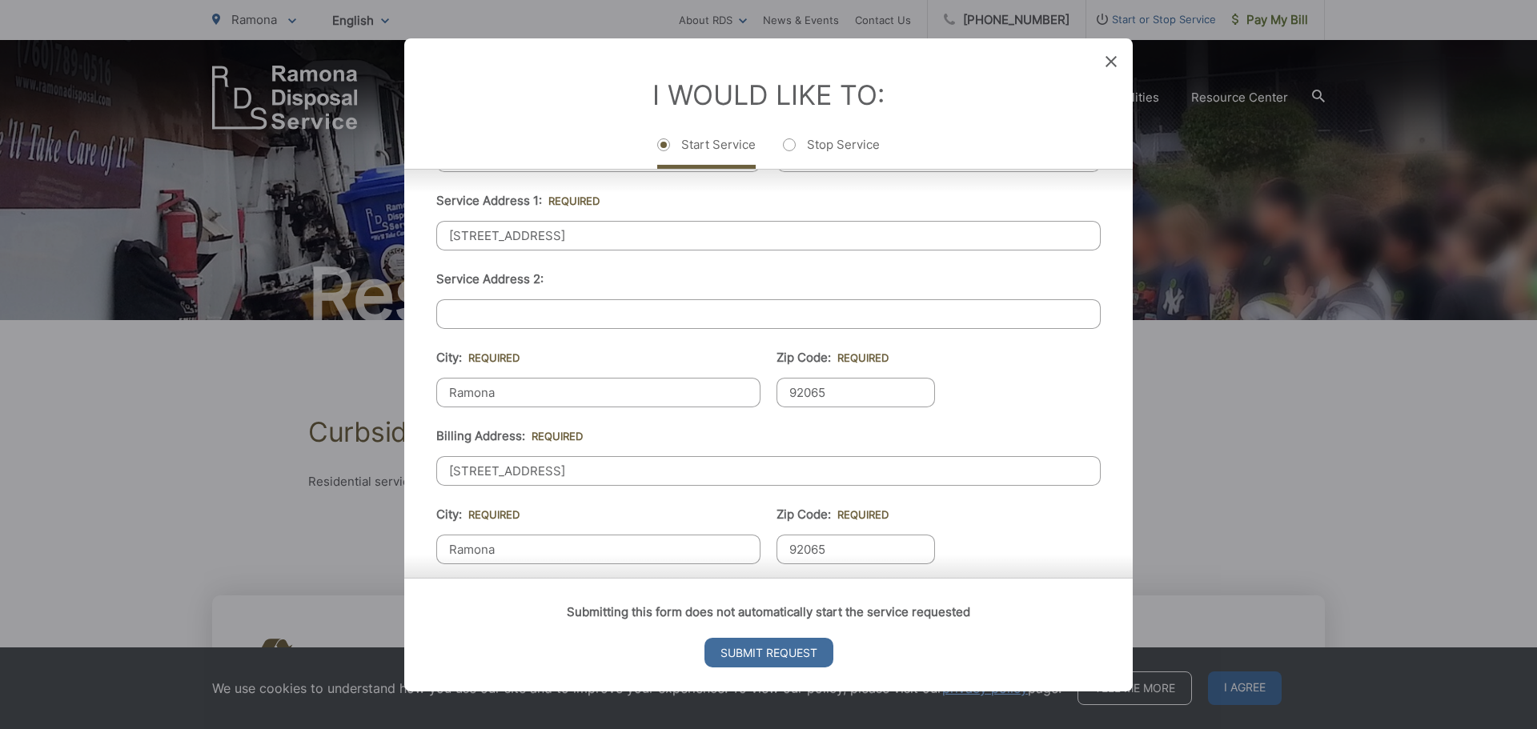
drag, startPoint x: 448, startPoint y: 386, endPoint x: 539, endPoint y: 405, distance: 93.3
click at [539, 405] on input "Ramona" at bounding box center [598, 392] width 324 height 30
drag, startPoint x: 773, startPoint y: 394, endPoint x: 854, endPoint y: 395, distance: 80.1
click at [854, 395] on input "92065" at bounding box center [856, 392] width 159 height 30
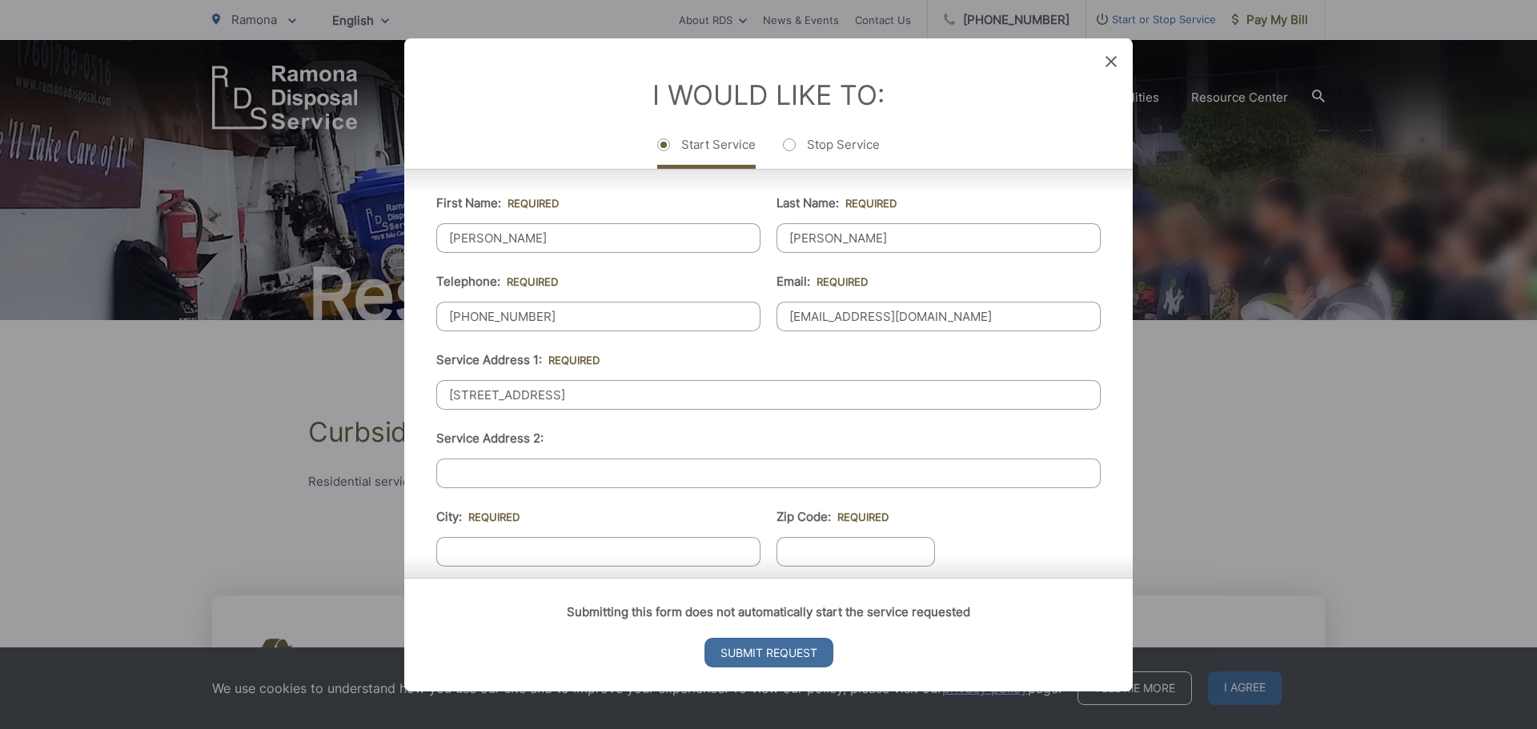
scroll to position [240, 0]
click at [483, 542] on input "City: *" at bounding box center [598, 552] width 324 height 30
type input "Ramona"
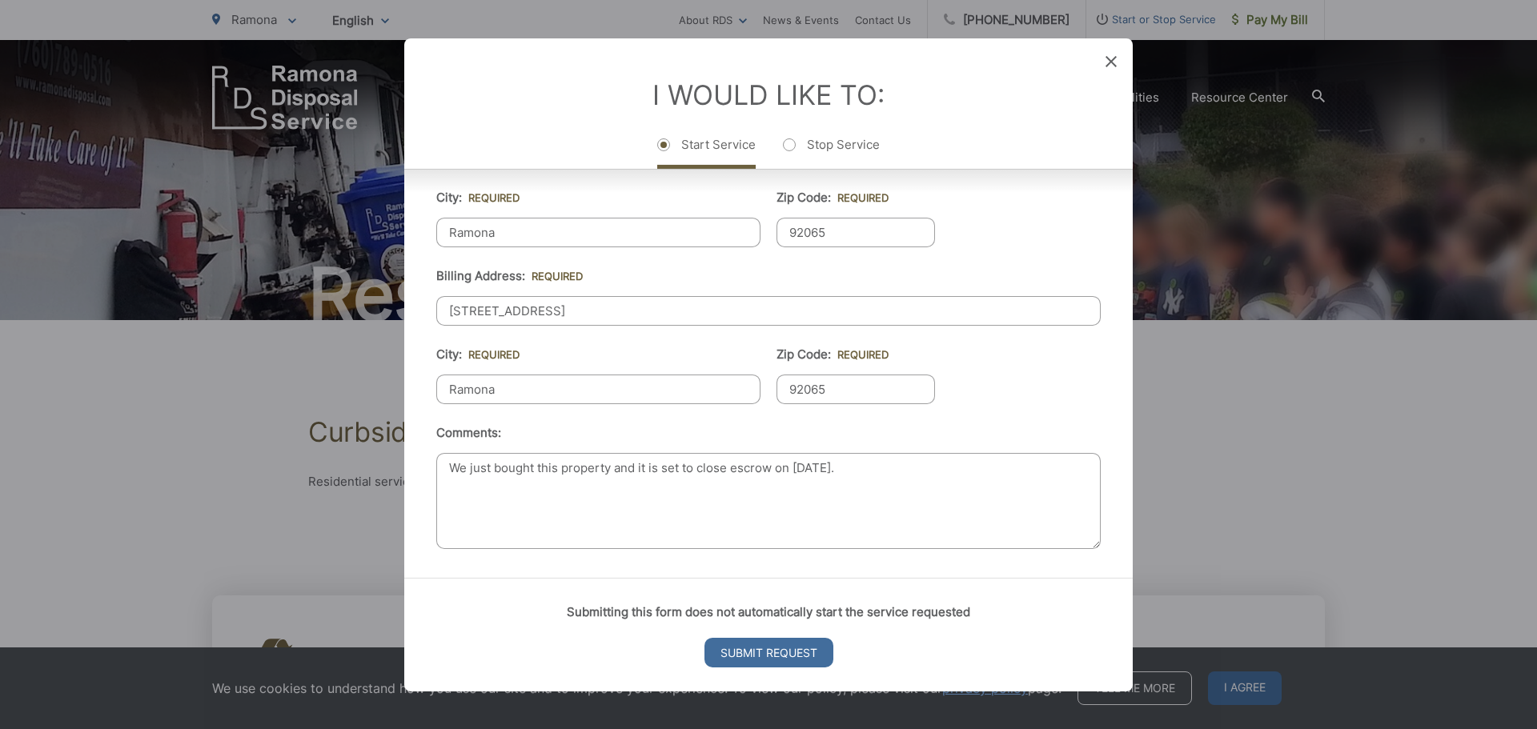
scroll to position [561, 0]
type input "92065"
click at [777, 657] on input "Submit Request" at bounding box center [769, 653] width 129 height 30
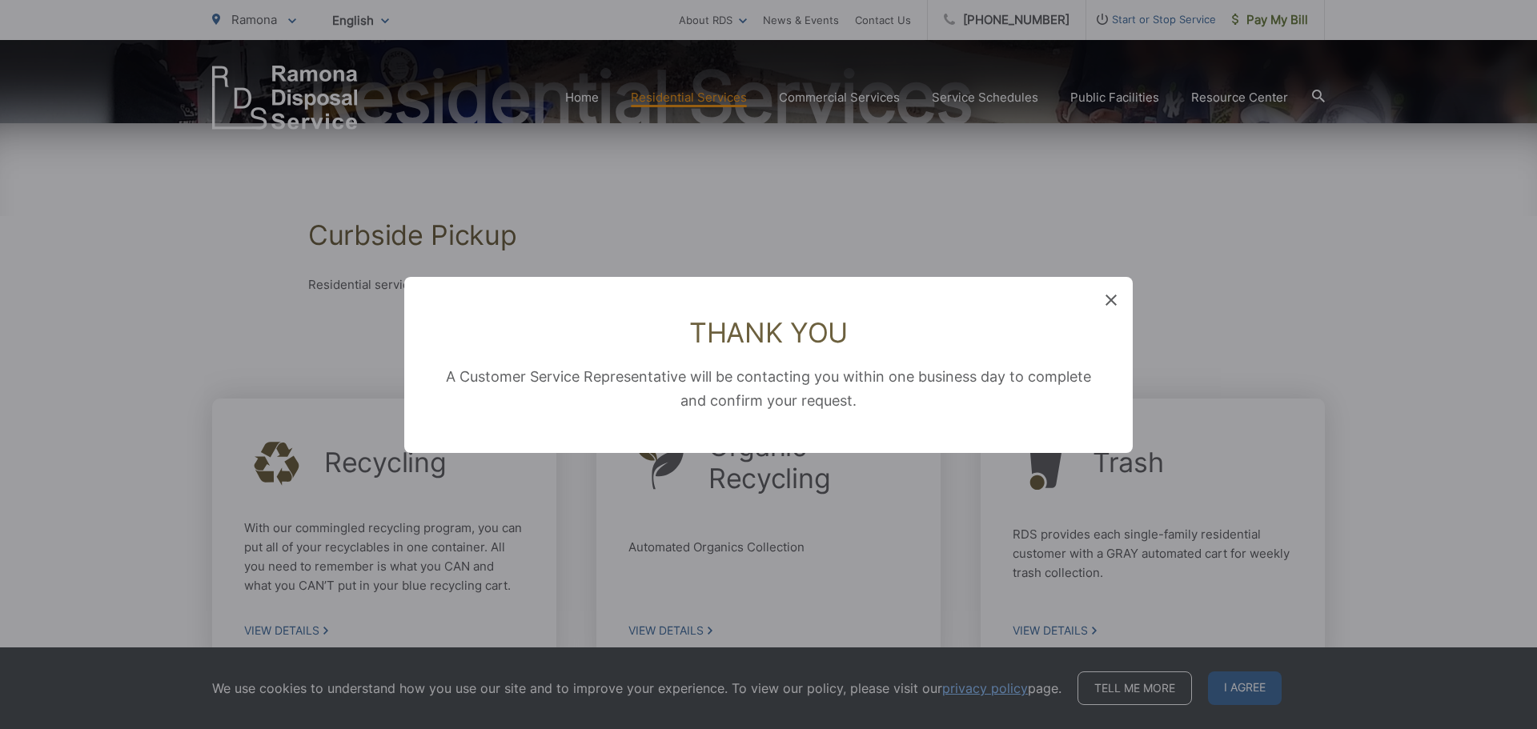
scroll to position [0, 0]
click at [1111, 299] on icon at bounding box center [1111, 300] width 11 height 11
